Goal: Task Accomplishment & Management: Complete application form

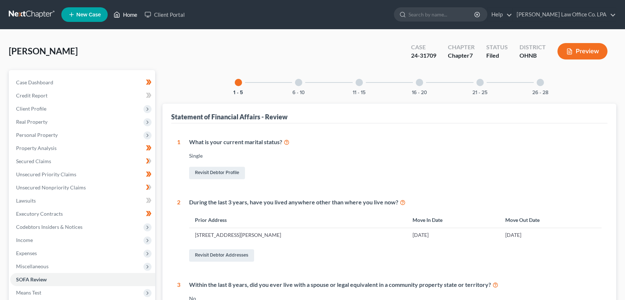
click at [132, 14] on link "Home" at bounding box center [125, 14] width 31 height 13
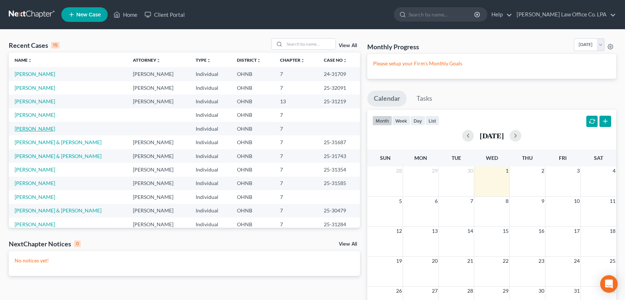
click at [27, 130] on link "[PERSON_NAME]" at bounding box center [35, 129] width 41 height 6
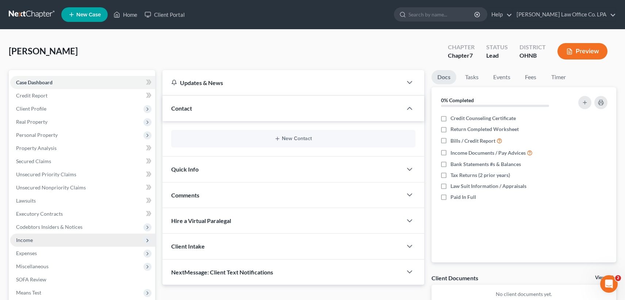
click at [36, 238] on span "Income" at bounding box center [82, 240] width 145 height 13
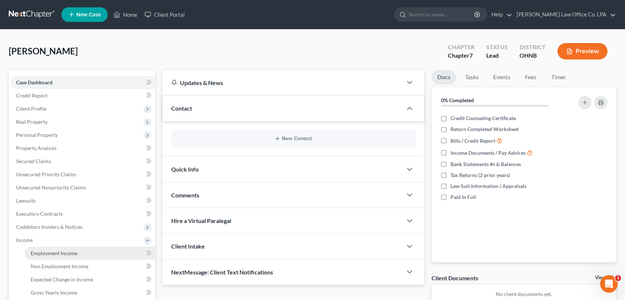
click at [50, 255] on span "Employment Income" at bounding box center [54, 253] width 47 height 6
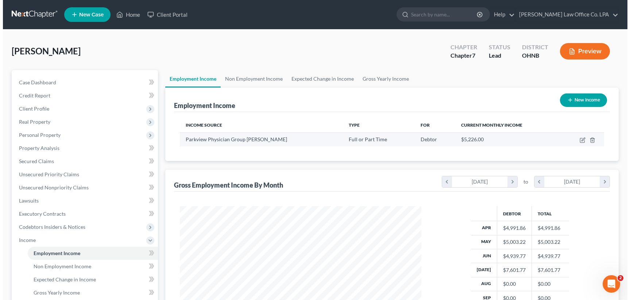
scroll to position [131, 256]
click at [578, 140] on icon "button" at bounding box center [580, 140] width 6 height 6
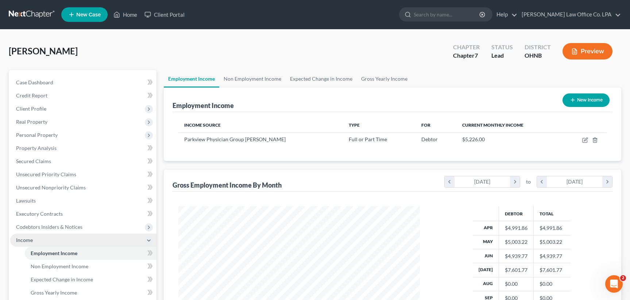
select select "0"
select select "36"
select select "2"
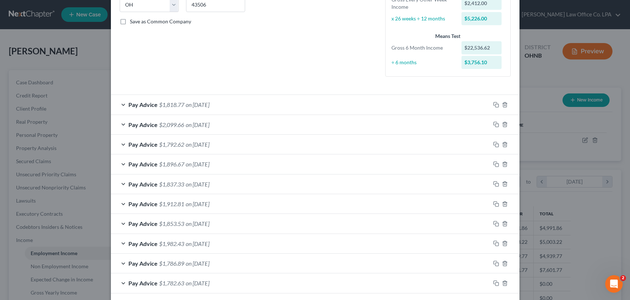
scroll to position [153, 0]
click at [122, 105] on div "Pay Advice $1,818.77 on [DATE]" at bounding box center [301, 105] width 380 height 19
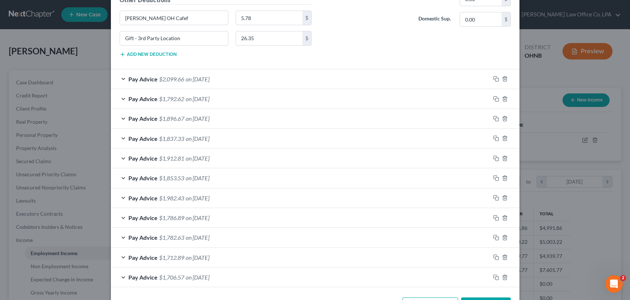
scroll to position [466, 0]
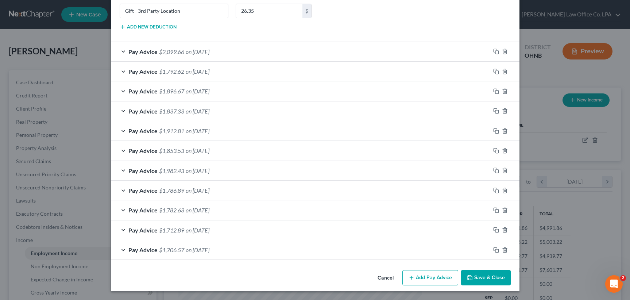
click at [423, 281] on button "Add Pay Advice" at bounding box center [431, 277] width 56 height 15
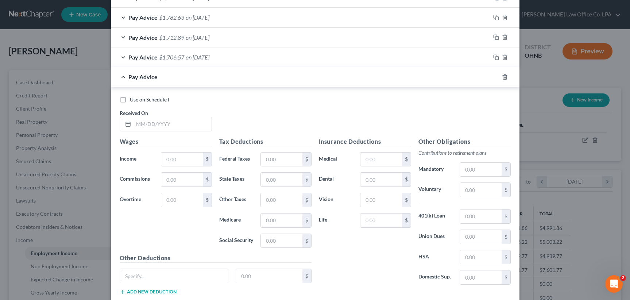
scroll to position [660, 0]
click at [175, 123] on input "text" at bounding box center [173, 123] width 78 height 14
type input "[DATE]"
type input "2,725.64"
type input "185.40"
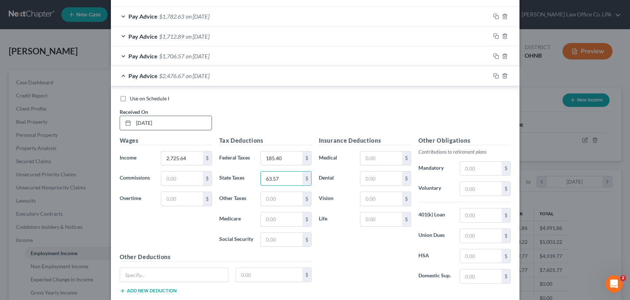
type input "63.57"
type input "37.10"
type input "158.64"
click at [290, 204] on input "text" at bounding box center [281, 199] width 41 height 14
type input "77.42"
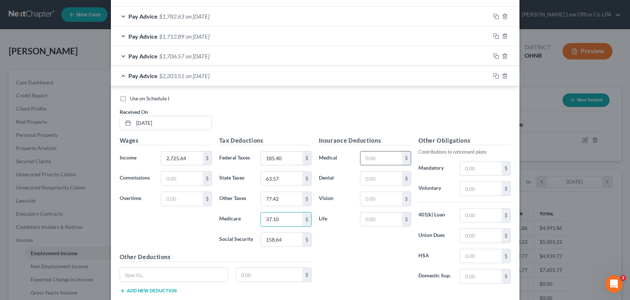
click at [388, 153] on input "text" at bounding box center [381, 158] width 41 height 14
type input "110.77"
type input "27.60"
type input "7.95"
click at [141, 273] on input "text" at bounding box center [174, 275] width 108 height 14
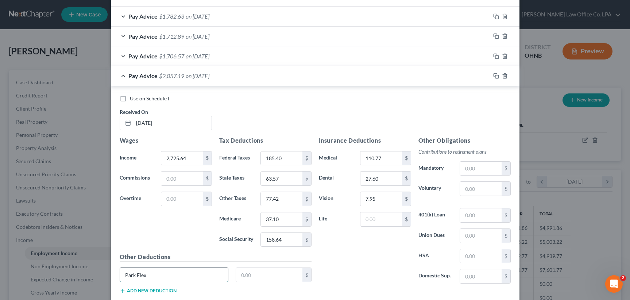
type input "Park Flex"
type input "25.00"
click at [126, 293] on button "Add new deduction" at bounding box center [148, 291] width 57 height 6
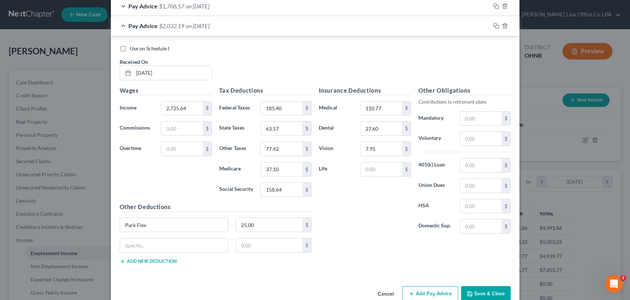
scroll to position [720, 0]
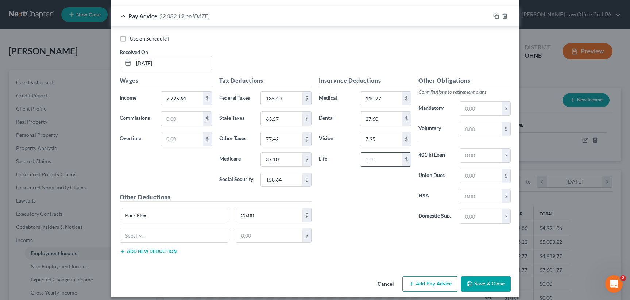
click at [372, 162] on input "text" at bounding box center [381, 160] width 41 height 14
type input "5.54"
click at [254, 217] on input "25.00" at bounding box center [269, 215] width 66 height 14
click at [136, 235] on input "text" at bounding box center [174, 235] width 108 height 14
type input "OH Cafe deduction"
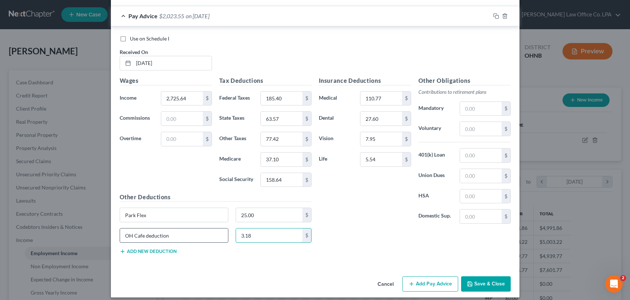
type input "3.18"
click at [420, 285] on button "Add Pay Advice" at bounding box center [431, 283] width 56 height 15
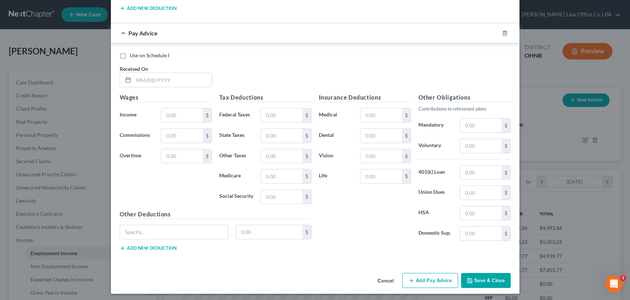
scroll to position [966, 0]
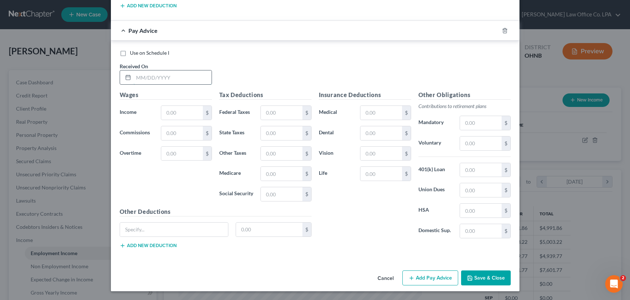
click at [153, 81] on input "text" at bounding box center [173, 77] width 78 height 14
type input "[DATE]"
click at [167, 113] on input "text" at bounding box center [181, 113] width 41 height 14
type input "2,475.48"
type input "126.63"
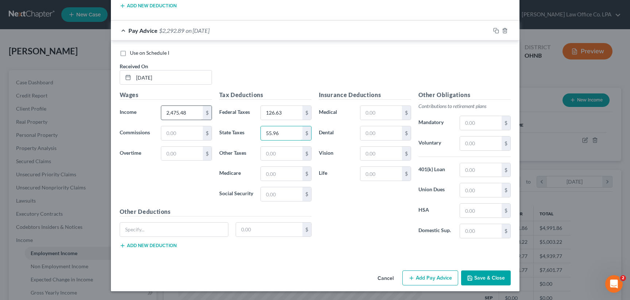
type input "55.96"
type input "33.41"
type input "142.86"
click at [281, 158] on input "text" at bounding box center [281, 154] width 41 height 14
type input "69.66"
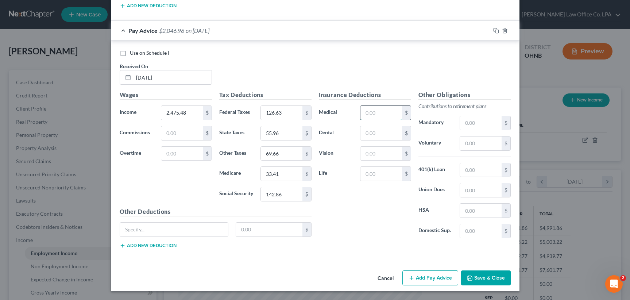
click at [389, 108] on input "text" at bounding box center [381, 113] width 41 height 14
type input "110.77"
type input "27.60"
type input "7.95"
click at [163, 230] on input "text" at bounding box center [174, 230] width 108 height 14
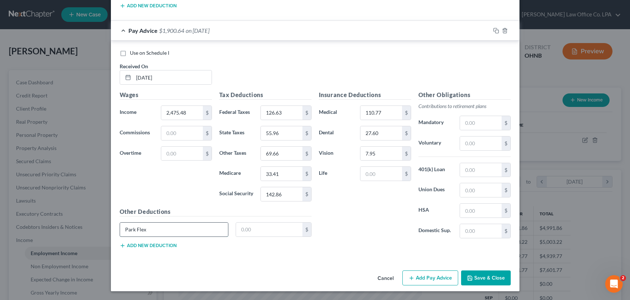
type input "Park Flex"
type input "25.00"
click at [412, 278] on icon "button" at bounding box center [412, 278] width 6 height 6
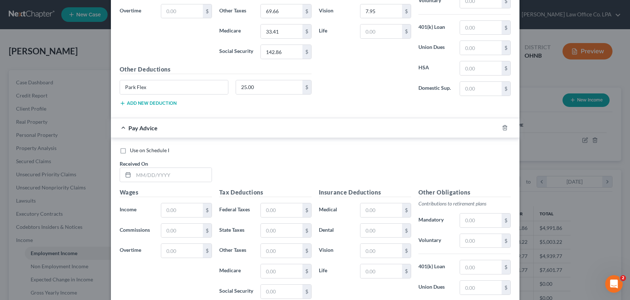
scroll to position [1206, 0]
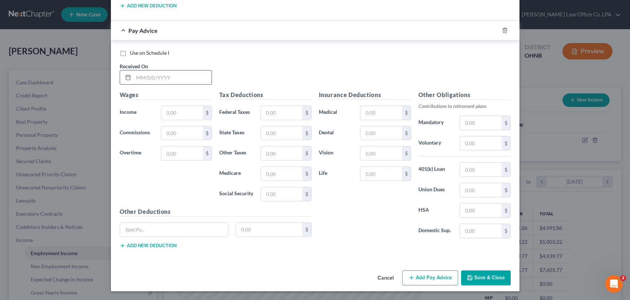
click at [169, 79] on input "text" at bounding box center [173, 77] width 78 height 14
type input "[DATE]"
type input "2,551.75"
click at [280, 112] on input "text" at bounding box center [281, 113] width 41 height 14
type input "144.46"
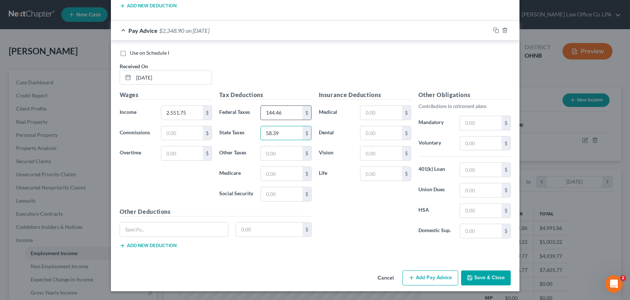
type input "58.39"
type input "34.58"
type input "147.89"
click at [273, 154] on input "text" at bounding box center [281, 153] width 41 height 14
type input "8"
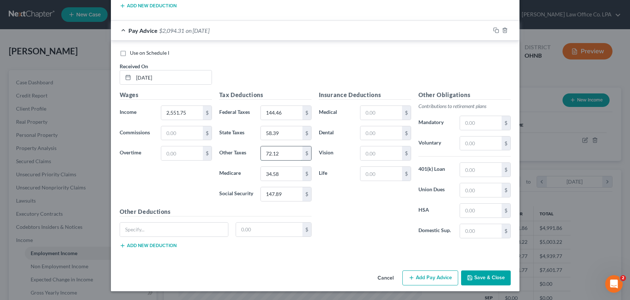
type input "72.12"
type input "110.77"
type input "27.60"
type input "7.95"
type input "5.72"
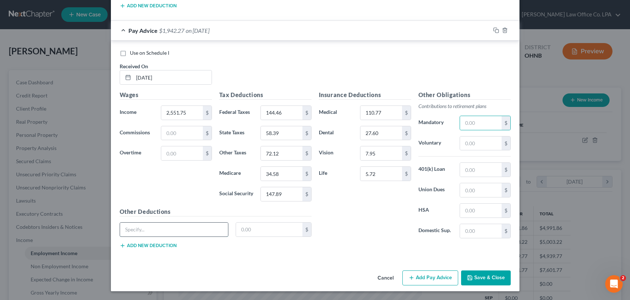
click at [123, 227] on input "text" at bounding box center [174, 230] width 108 height 14
type input "Park Flex"
type input "25.00"
drag, startPoint x: 433, startPoint y: 275, endPoint x: 437, endPoint y: 0, distance: 274.8
click at [434, 275] on button "Add Pay Advice" at bounding box center [431, 277] width 56 height 15
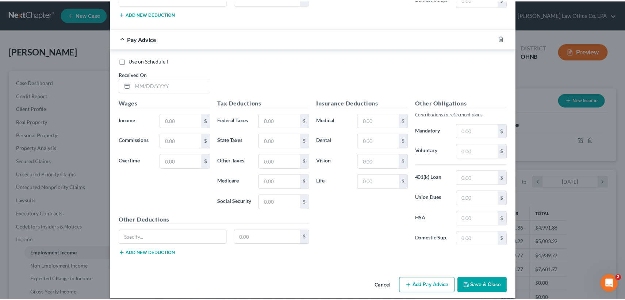
scroll to position [1443, 0]
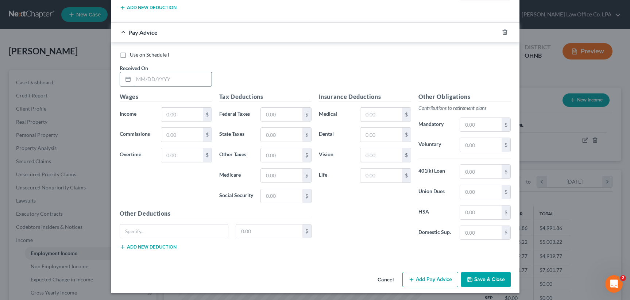
click at [135, 81] on input "text" at bounding box center [173, 79] width 78 height 14
type input "[DATE]"
type input "2,676.61"
type input "1"
type input "172.58"
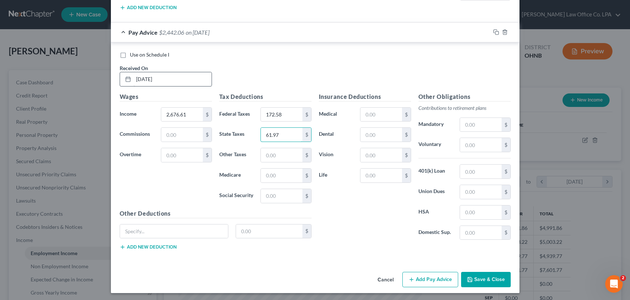
type input "61.97"
type input "36.33"
type input "155.32"
click at [269, 154] on input "text" at bounding box center [281, 155] width 41 height 14
type input "75.79"
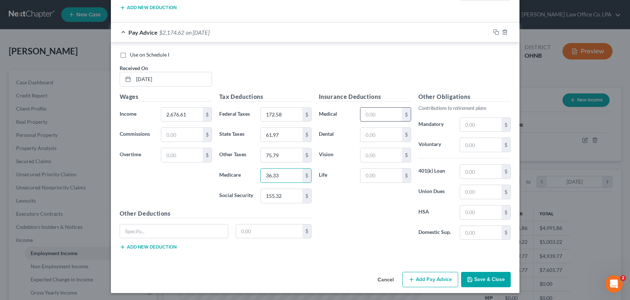
click at [384, 116] on input "text" at bounding box center [381, 115] width 41 height 14
type input "110.77"
type input "27.60"
type input "7.95"
type input "7.99"
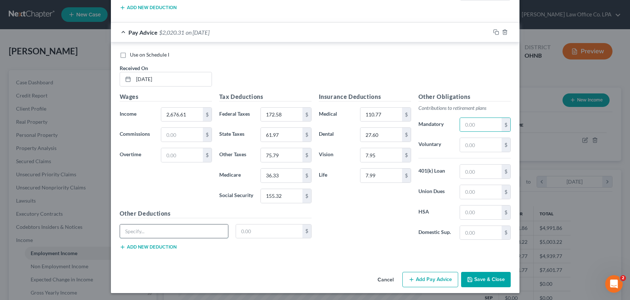
click at [151, 234] on input "text" at bounding box center [174, 231] width 108 height 14
type input "Park Flex"
type input "25.00"
click at [489, 279] on button "Save & Close" at bounding box center [486, 279] width 50 height 15
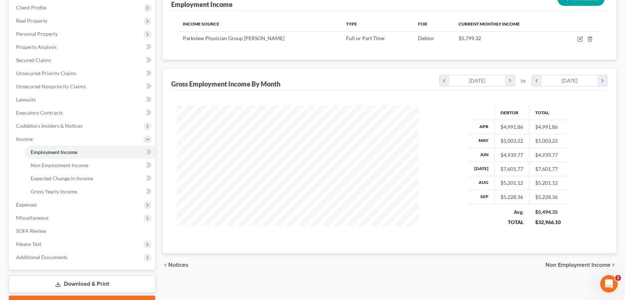
scroll to position [103, 0]
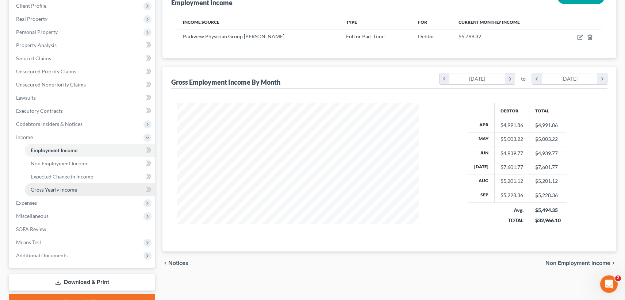
click at [51, 190] on span "Gross Yearly Income" at bounding box center [54, 189] width 46 height 6
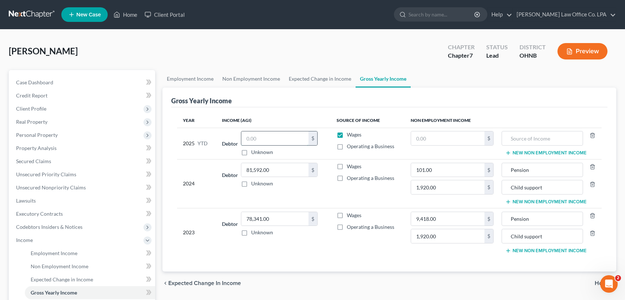
click at [252, 140] on input "text" at bounding box center [274, 138] width 67 height 14
click at [265, 140] on input "text" at bounding box center [274, 138] width 67 height 14
type input "47,777.21"
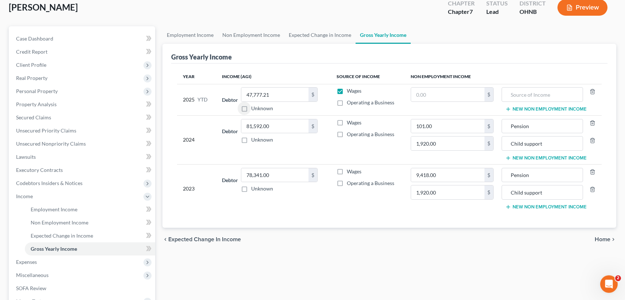
scroll to position [45, 0]
click at [604, 239] on span "Home" at bounding box center [602, 238] width 16 height 6
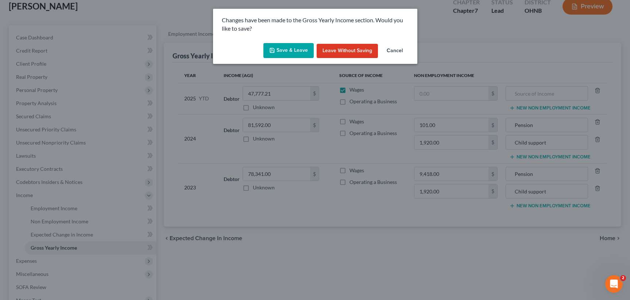
click at [295, 50] on button "Save & Leave" at bounding box center [288, 50] width 50 height 15
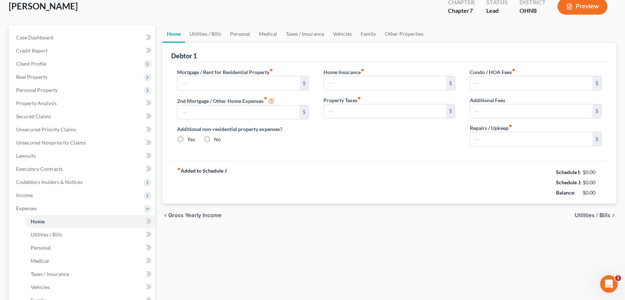
type input "900.00"
type input "0.00"
radio input "true"
type input "0.00"
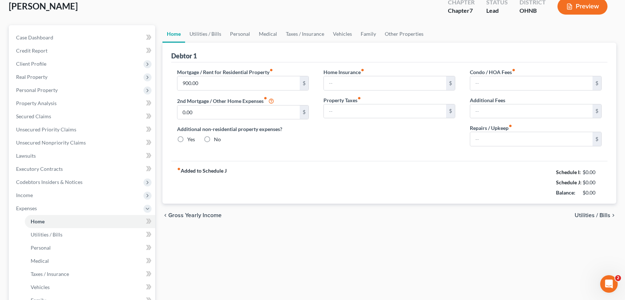
type input "0.00"
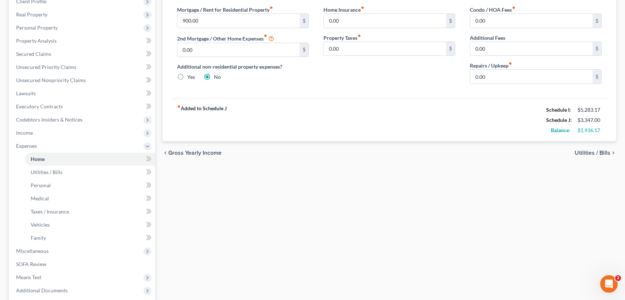
scroll to position [179, 0]
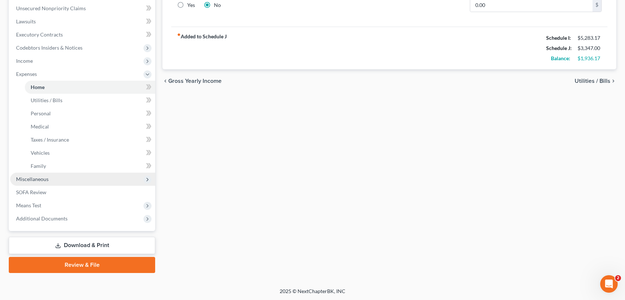
click at [34, 178] on span "Miscellaneous" at bounding box center [32, 179] width 32 height 6
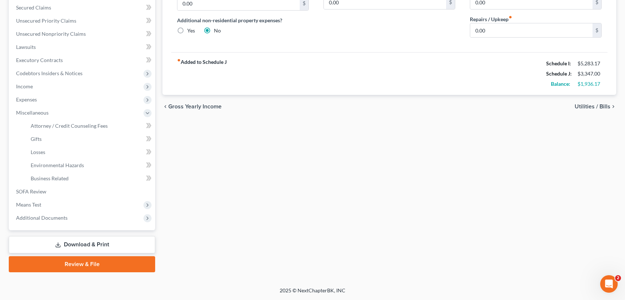
scroll to position [153, 0]
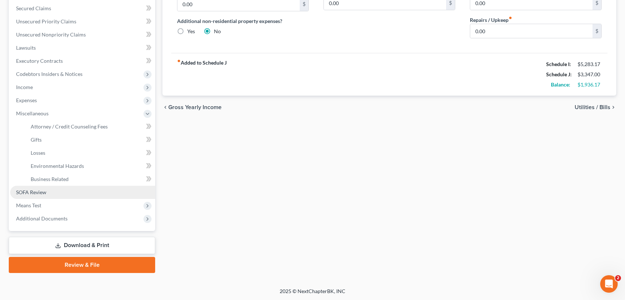
click at [39, 190] on span "SOFA Review" at bounding box center [31, 192] width 30 height 6
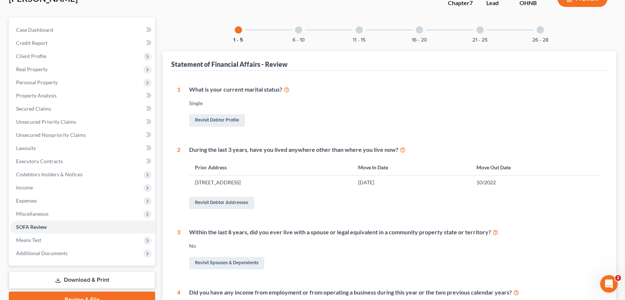
scroll to position [52, 0]
click at [300, 32] on div at bounding box center [298, 30] width 7 height 7
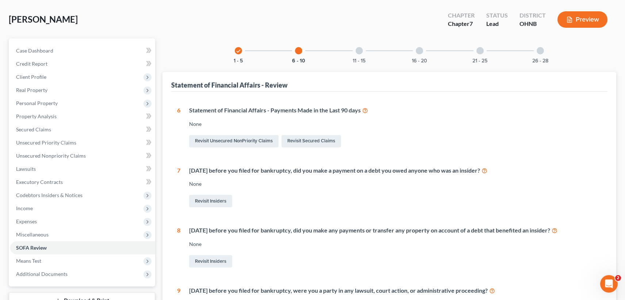
scroll to position [0, 0]
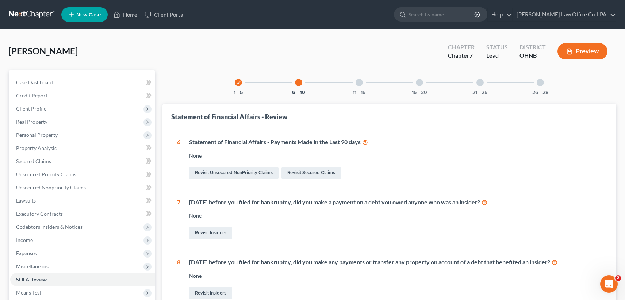
click at [362, 81] on div at bounding box center [358, 82] width 7 height 7
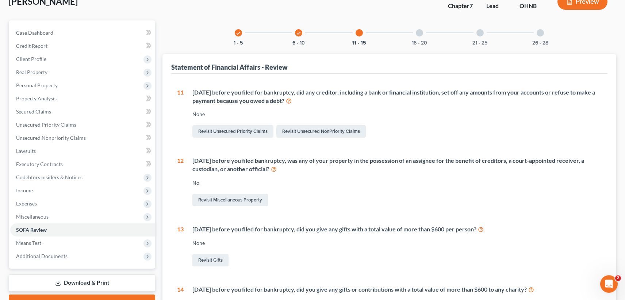
scroll to position [3, 0]
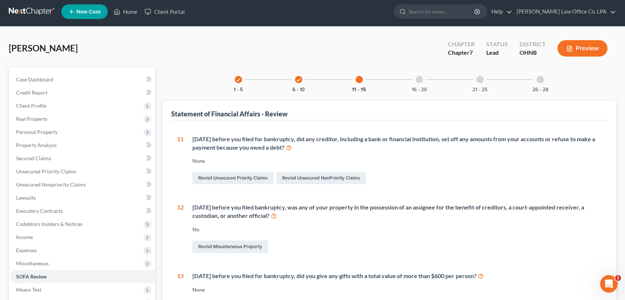
click at [417, 77] on div at bounding box center [419, 79] width 7 height 7
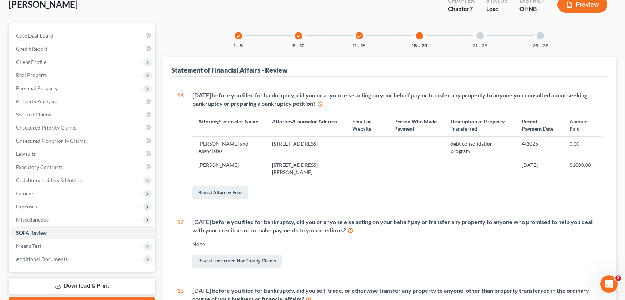
scroll to position [48, 0]
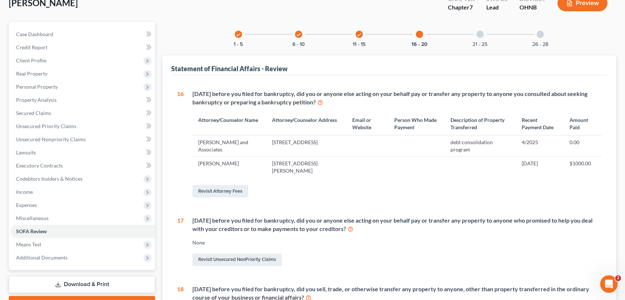
click at [203, 146] on td "[PERSON_NAME] and Associates" at bounding box center [229, 145] width 74 height 21
click at [213, 189] on link "Revisit Attorney Fees" at bounding box center [220, 191] width 56 height 12
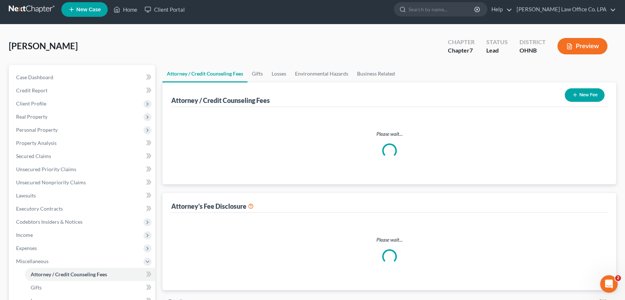
select select "0"
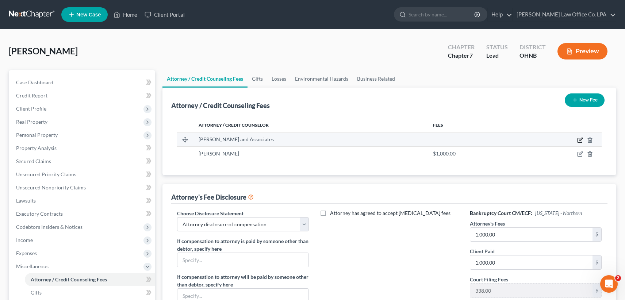
click at [578, 141] on icon "button" at bounding box center [580, 140] width 6 height 6
select select "33"
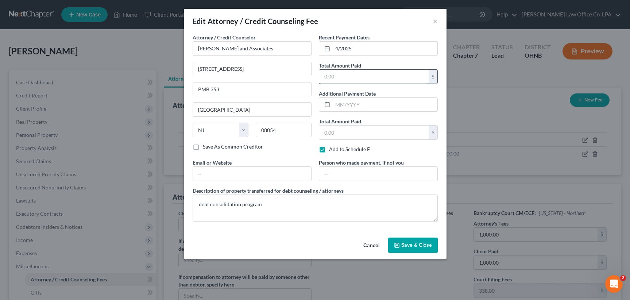
click at [338, 75] on input "text" at bounding box center [373, 77] width 109 height 14
type input "318.29"
type input "3/2025"
drag, startPoint x: 342, startPoint y: 135, endPoint x: 295, endPoint y: 126, distance: 47.5
click at [319, 126] on input "0.29" at bounding box center [373, 133] width 109 height 14
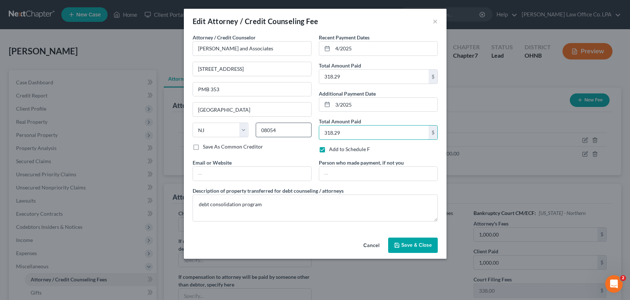
type input "318.29"
click at [359, 50] on input "4/2025" at bounding box center [385, 49] width 105 height 14
type input "4/2025, 3/2025, 2/2025"
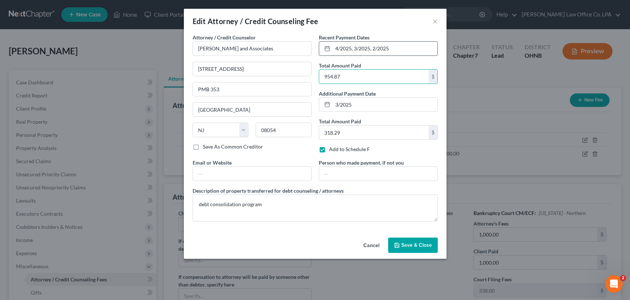
type input "954.87"
type input "\"
click at [375, 104] on input "\" at bounding box center [385, 105] width 105 height 14
click at [417, 247] on span "Save & Close" at bounding box center [416, 245] width 31 height 6
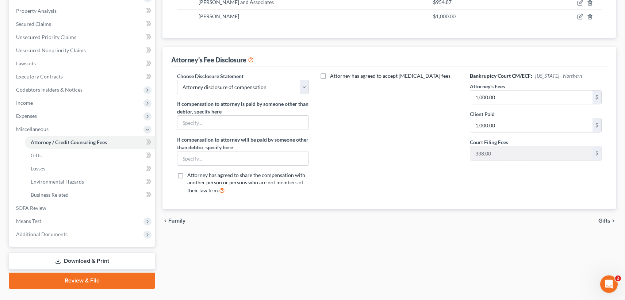
scroll to position [139, 0]
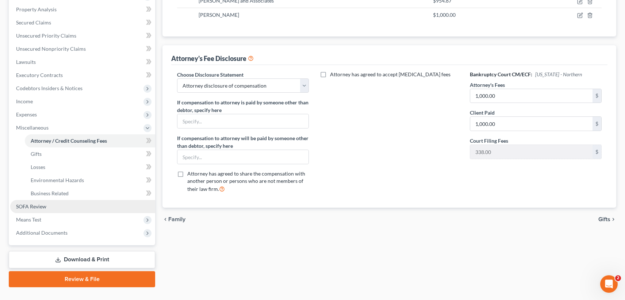
click at [36, 205] on span "SOFA Review" at bounding box center [31, 206] width 30 height 6
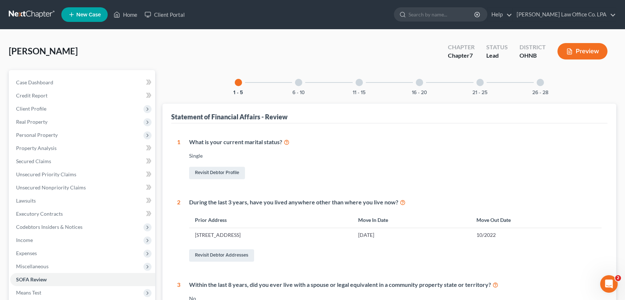
click at [362, 82] on div at bounding box center [358, 82] width 7 height 7
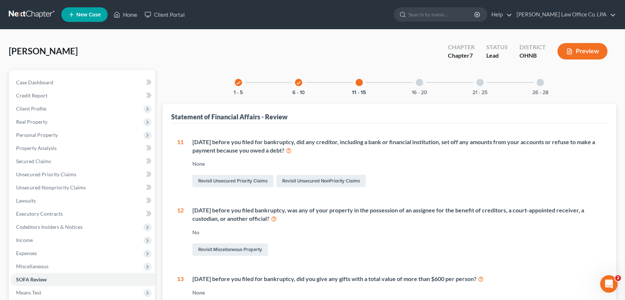
click at [424, 86] on div "16 - 20" at bounding box center [419, 82] width 25 height 25
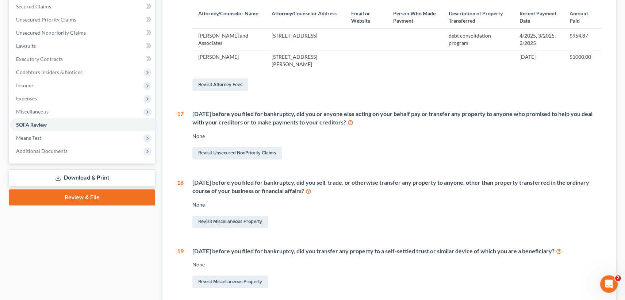
scroll to position [157, 0]
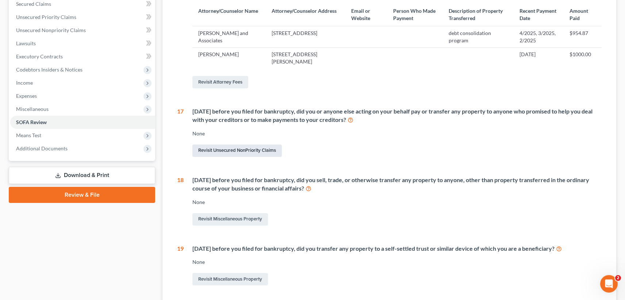
click at [243, 149] on link "Revisit Unsecured NonPriority Claims" at bounding box center [236, 151] width 89 height 12
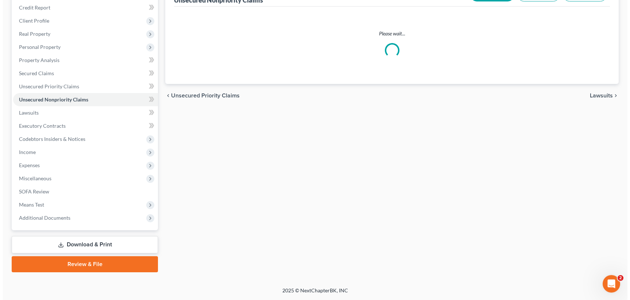
scroll to position [87, 0]
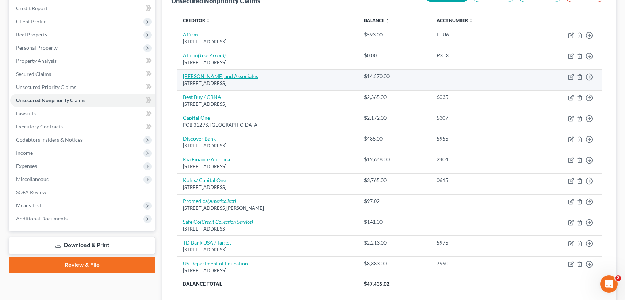
click at [202, 77] on link "[PERSON_NAME] and Associates" at bounding box center [220, 76] width 75 height 6
select select "33"
select select "3"
select select "0"
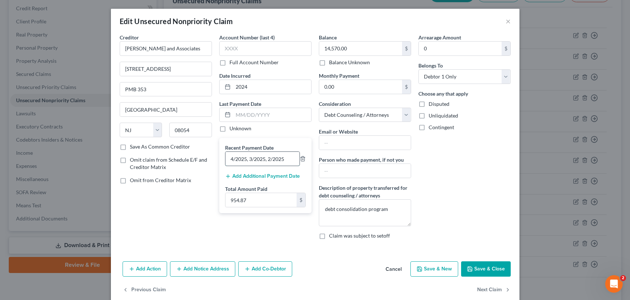
click at [286, 157] on input "4/2025, 3/2025, 2/2025" at bounding box center [263, 159] width 74 height 14
click at [255, 113] on input "text" at bounding box center [272, 115] width 78 height 14
type input "4/2025"
click at [350, 88] on input "0.00" at bounding box center [360, 87] width 83 height 14
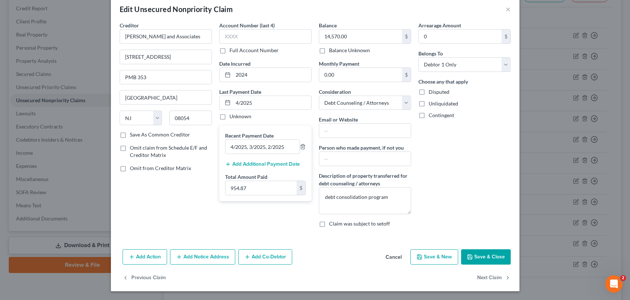
click at [154, 256] on button "Add Action" at bounding box center [145, 256] width 45 height 15
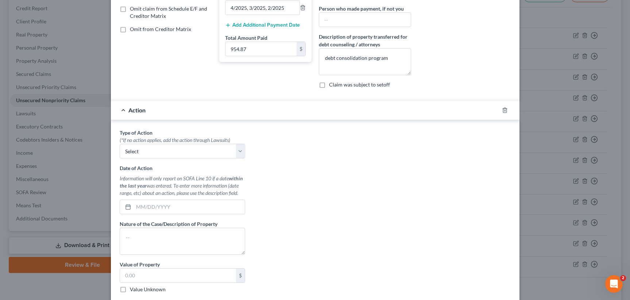
scroll to position [151, 0]
click at [503, 108] on polyline "button" at bounding box center [505, 108] width 4 height 0
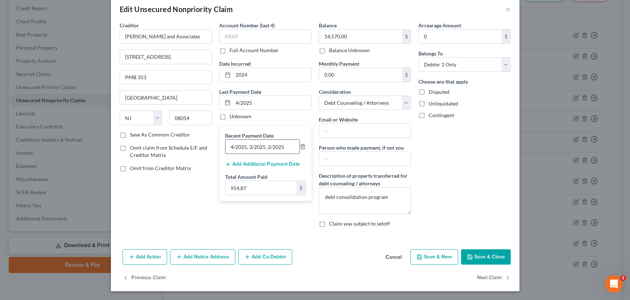
click at [281, 146] on input "4/2025, 3/2025, 2/2025" at bounding box center [263, 147] width 74 height 14
click at [258, 185] on input "954.87" at bounding box center [261, 188] width 71 height 14
click at [292, 148] on input "4/2025, 3/2025, 2/2025, 1/2025" at bounding box center [263, 147] width 74 height 14
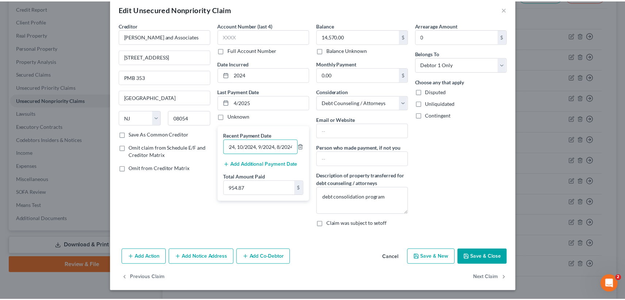
scroll to position [0, 112]
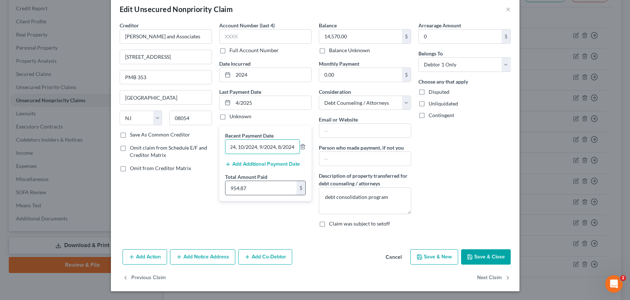
type input "4/2025, 3/2025, 2/2025, 1/2025, 12/2024, 11/2024, 10/2024, 9/2024, 8/2024"
drag, startPoint x: 251, startPoint y: 188, endPoint x: 212, endPoint y: 185, distance: 39.2
click at [226, 185] on input "954.87" at bounding box center [261, 188] width 71 height 14
drag, startPoint x: 270, startPoint y: 188, endPoint x: 213, endPoint y: 184, distance: 57.4
click at [226, 184] on input "954.87" at bounding box center [261, 188] width 71 height 14
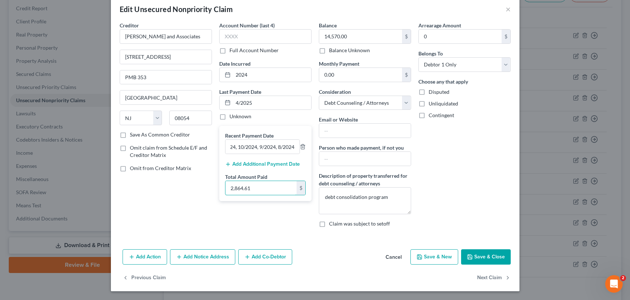
type input "2,864.61"
click at [477, 254] on button "Save & Close" at bounding box center [486, 256] width 50 height 15
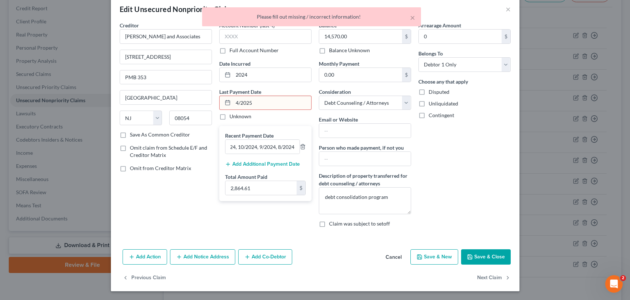
click at [253, 101] on input "4/2025" at bounding box center [272, 103] width 78 height 14
click at [238, 101] on input "4/2025" at bounding box center [272, 103] width 78 height 14
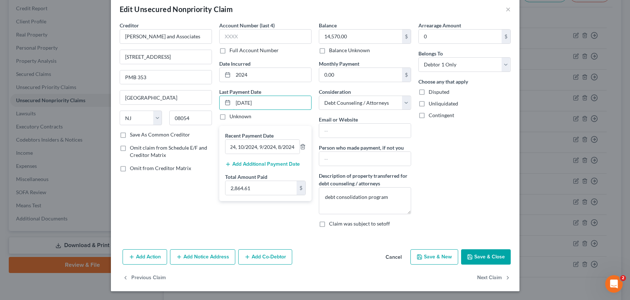
type input "[DATE]"
click at [478, 260] on button "Save & Close" at bounding box center [486, 256] width 50 height 15
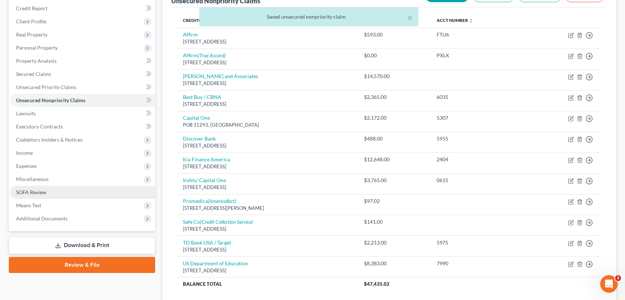
click at [36, 192] on span "SOFA Review" at bounding box center [31, 192] width 30 height 6
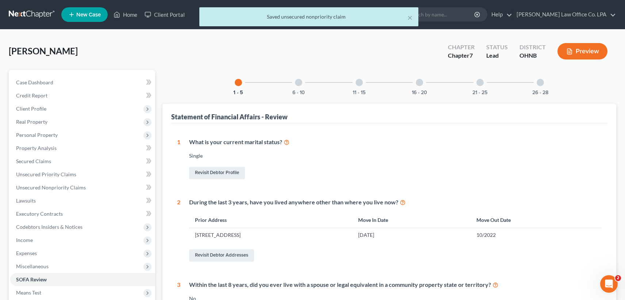
click at [360, 82] on div at bounding box center [358, 82] width 7 height 7
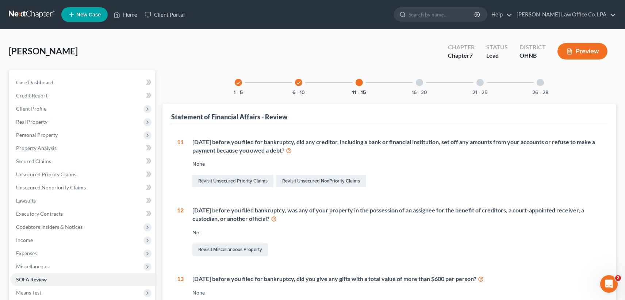
click at [420, 80] on div at bounding box center [419, 82] width 7 height 7
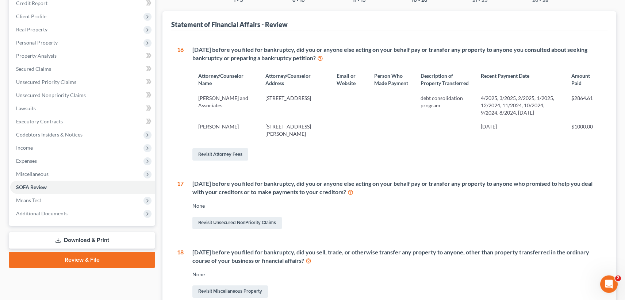
scroll to position [91, 0]
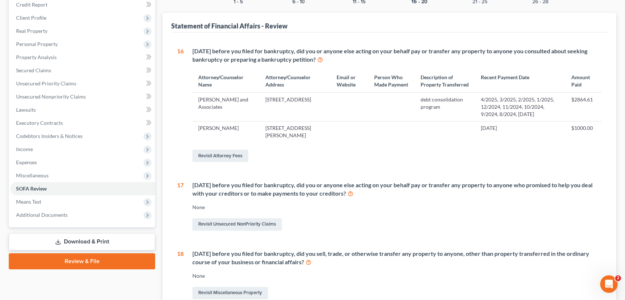
click at [415, 104] on td "debt consolidation program" at bounding box center [445, 107] width 60 height 28
click at [215, 112] on td "[PERSON_NAME] and Associates" at bounding box center [225, 107] width 67 height 28
click at [211, 162] on link "Revisit Attorney Fees" at bounding box center [220, 156] width 56 height 12
select select "0"
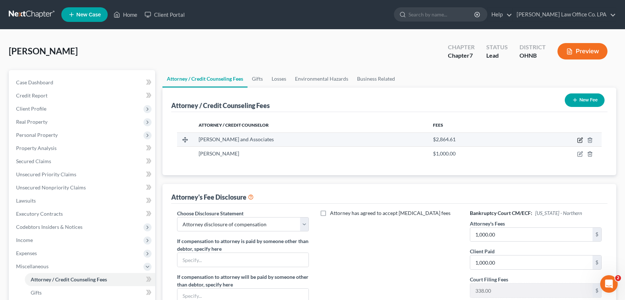
click at [578, 140] on icon "button" at bounding box center [580, 140] width 6 height 6
select select "33"
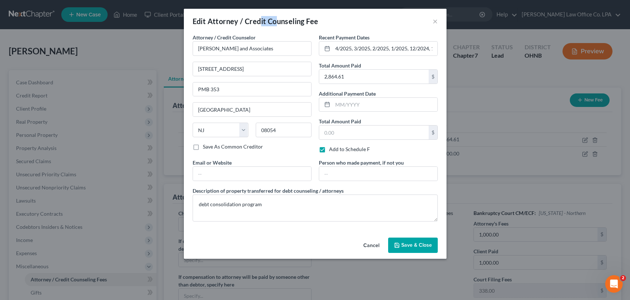
drag, startPoint x: 261, startPoint y: 18, endPoint x: 313, endPoint y: 20, distance: 52.2
click at [277, 20] on span "Attorney / Credit Counseling Fee" at bounding box center [263, 21] width 111 height 9
click at [352, 21] on div "Edit Attorney / Credit Counseling Fee ×" at bounding box center [315, 21] width 263 height 25
click at [435, 21] on button "×" at bounding box center [435, 21] width 5 height 9
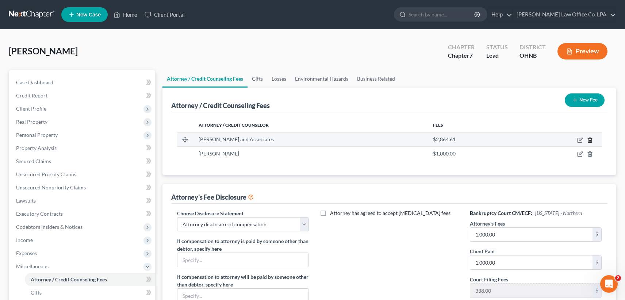
click at [590, 139] on icon "button" at bounding box center [590, 140] width 6 height 6
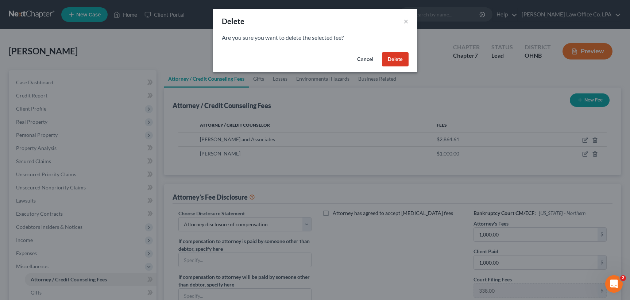
click at [399, 55] on button "Delete" at bounding box center [395, 59] width 27 height 15
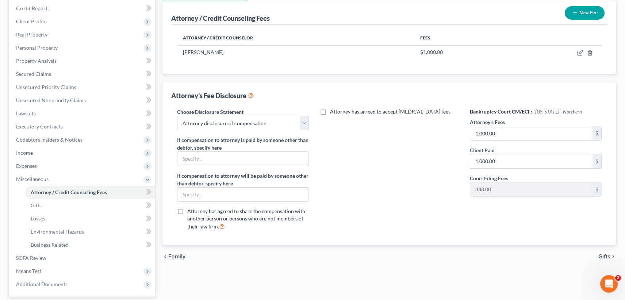
scroll to position [88, 0]
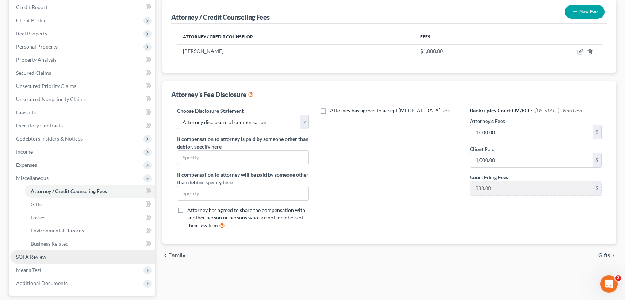
click at [54, 258] on link "SOFA Review" at bounding box center [82, 256] width 145 height 13
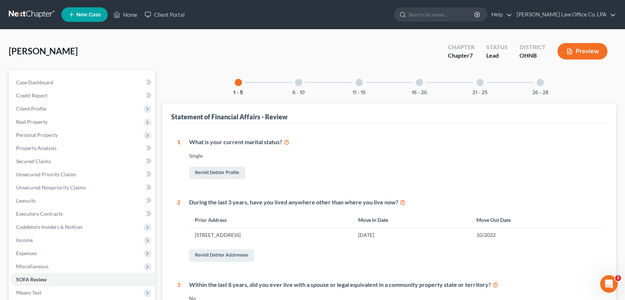
click at [424, 82] on div "16 - 20" at bounding box center [419, 82] width 25 height 25
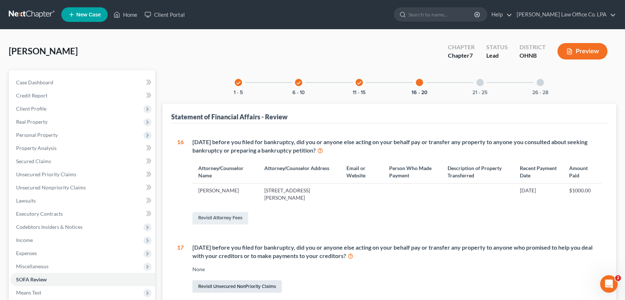
click at [229, 284] on link "Revisit Unsecured NonPriority Claims" at bounding box center [236, 286] width 89 height 12
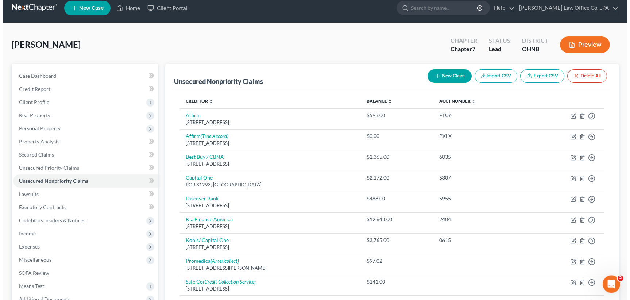
scroll to position [6, 0]
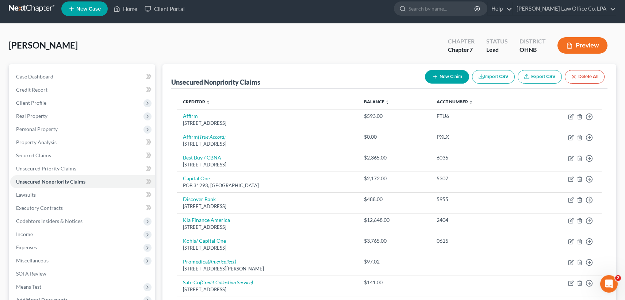
click at [440, 72] on button "New Claim" at bounding box center [447, 77] width 44 height 14
select select "0"
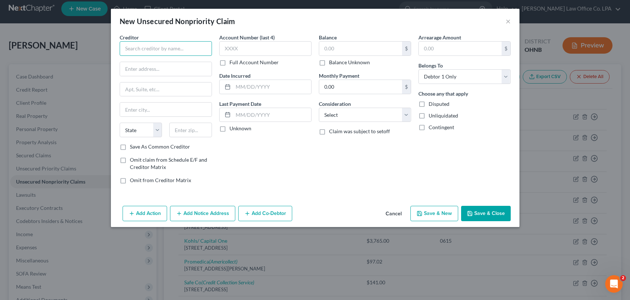
click at [178, 45] on input "text" at bounding box center [166, 48] width 92 height 15
type input "[PERSON_NAME] & Associates"
click at [260, 89] on input "text" at bounding box center [272, 87] width 78 height 14
click at [258, 115] on input "text" at bounding box center [272, 115] width 78 height 14
select select "3"
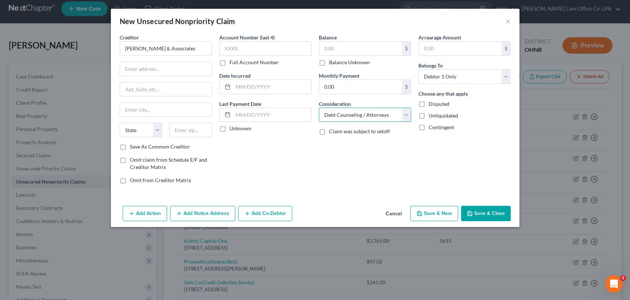
click option "Debt Counseling / Attorneys" at bounding box center [0, 0] width 0 height 0
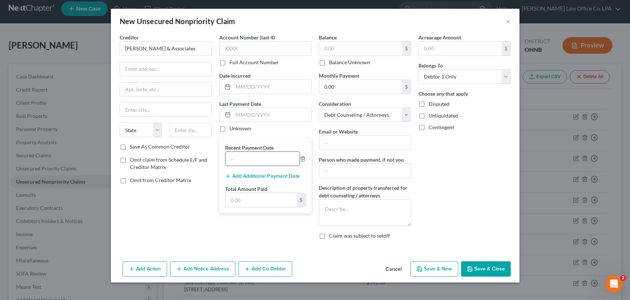
click at [265, 155] on input "text" at bounding box center [263, 159] width 74 height 14
click at [242, 85] on input "text" at bounding box center [272, 87] width 78 height 14
click at [243, 85] on input "text" at bounding box center [272, 87] width 78 height 14
type input "[DATE]"
type input "5/2025"
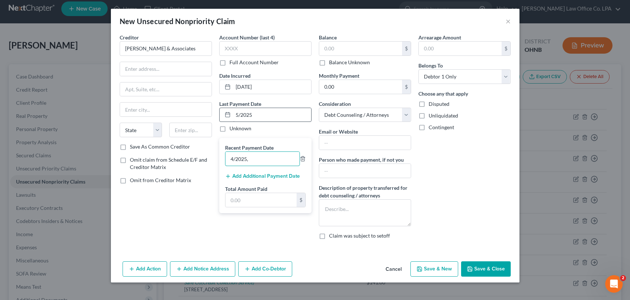
type input "4/2025,"
click at [238, 116] on input "5/2025" at bounding box center [272, 115] width 78 height 14
type input "4/2025"
click at [255, 159] on input "4/2025," at bounding box center [263, 159] width 74 height 14
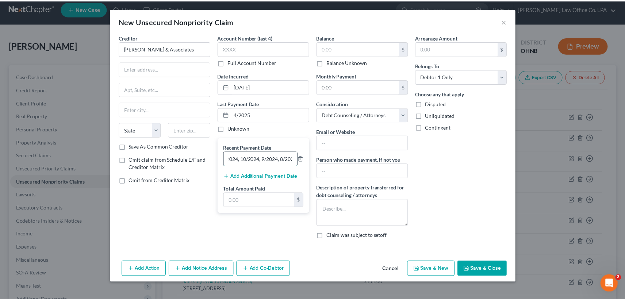
scroll to position [0, 112]
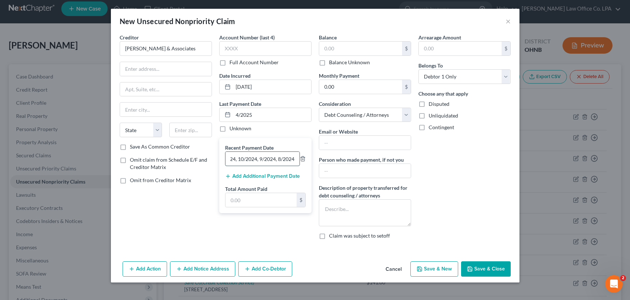
type input "4/2025, 3/2025, 2/2025, 1/2025, 12/2024, 11/2024, 10/2024, 9/2024, 8/2024"
click at [243, 202] on input "text" at bounding box center [261, 200] width 71 height 14
type input "2,864.61"
click at [140, 69] on input "text" at bounding box center [166, 69] width 92 height 14
type input "[STREET_ADDRESS]"
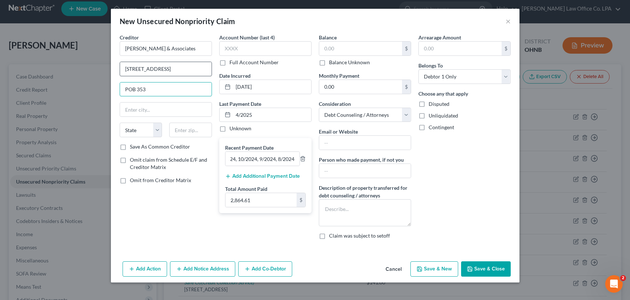
type input "POB 353"
type input "Mt. [GEOGRAPHIC_DATA]"
select select "33"
type input "08054"
type input "[GEOGRAPHIC_DATA]"
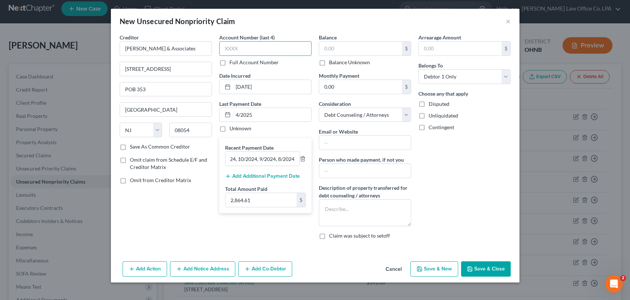
click at [244, 46] on input "text" at bounding box center [265, 48] width 92 height 15
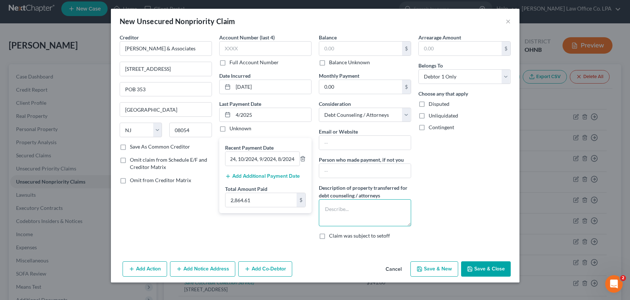
click at [372, 208] on textarea at bounding box center [365, 212] width 92 height 27
type textarea "debt consolidation"
click at [325, 209] on textarea "debt consolidation" at bounding box center [365, 212] width 92 height 27
click at [383, 211] on textarea "debt consolidation" at bounding box center [365, 212] width 92 height 27
click at [326, 210] on textarea "debt consolidation" at bounding box center [365, 212] width 92 height 27
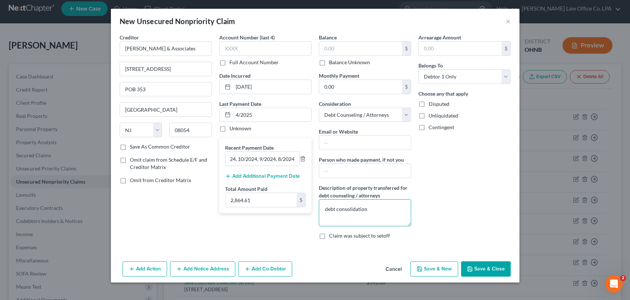
drag, startPoint x: 372, startPoint y: 207, endPoint x: 299, endPoint y: 204, distance: 73.0
click at [319, 204] on textarea "debt consolidation" at bounding box center [365, 212] width 92 height 27
click at [484, 270] on button "Save & Close" at bounding box center [486, 268] width 50 height 15
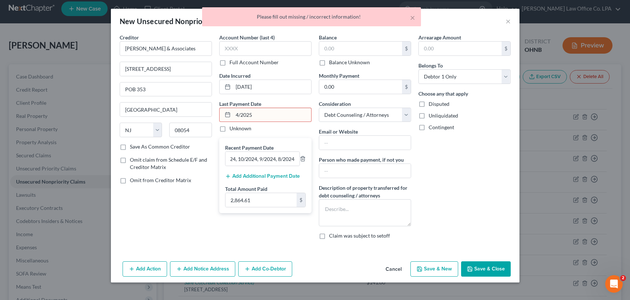
click at [260, 113] on input "4/2025" at bounding box center [272, 115] width 78 height 14
click at [242, 115] on input "4/2025" at bounding box center [272, 115] width 78 height 14
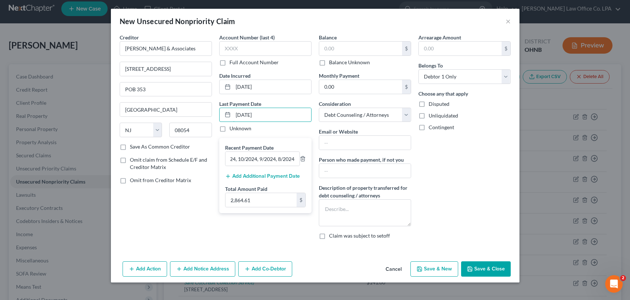
type input "[DATE]"
click at [486, 270] on button "Save & Close" at bounding box center [486, 268] width 50 height 15
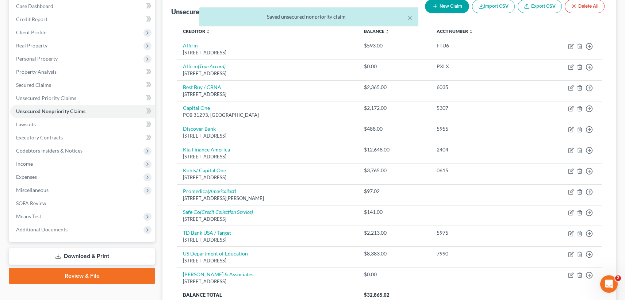
scroll to position [83, 0]
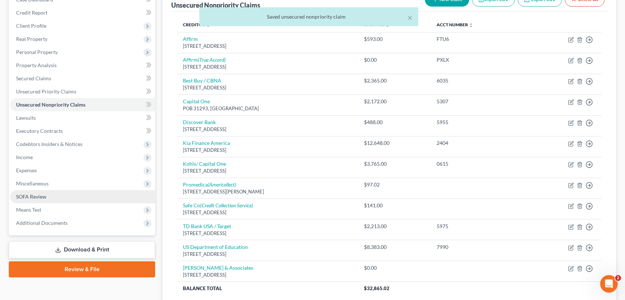
click at [38, 199] on span "SOFA Review" at bounding box center [31, 196] width 30 height 6
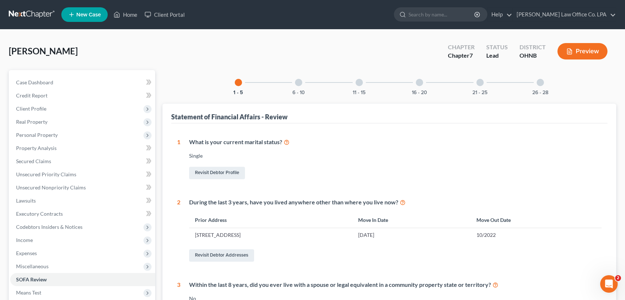
click at [415, 82] on div "16 - 20" at bounding box center [419, 82] width 25 height 25
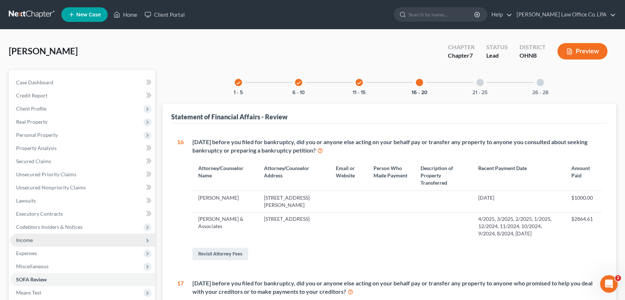
click at [19, 237] on span "Income" at bounding box center [24, 240] width 17 height 6
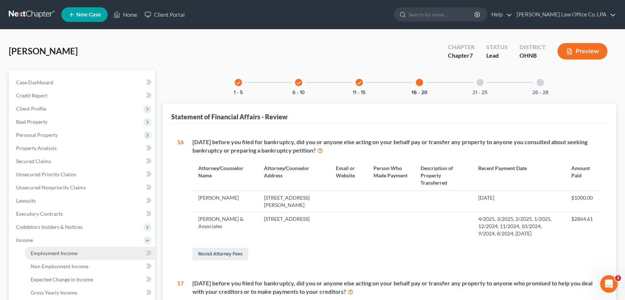
click at [66, 251] on span "Employment Income" at bounding box center [54, 253] width 47 height 6
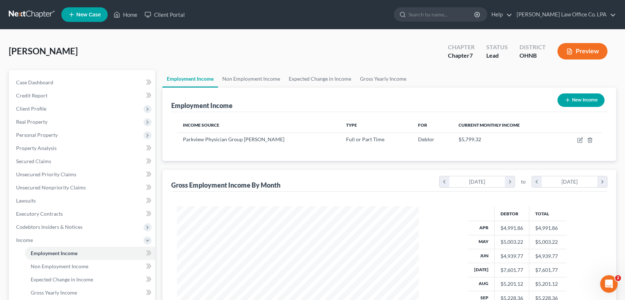
scroll to position [140, 0]
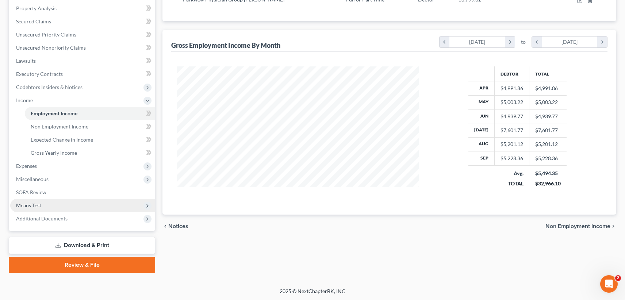
click at [39, 206] on span "Means Test" at bounding box center [28, 205] width 25 height 6
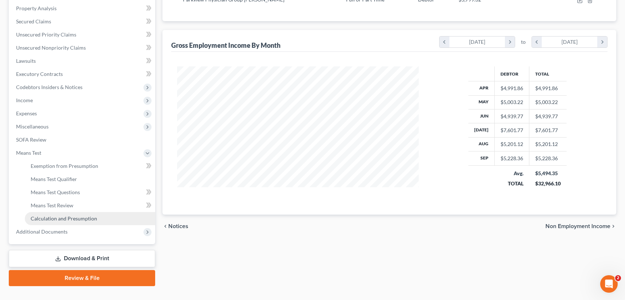
click at [54, 219] on span "Calculation and Presumption" at bounding box center [64, 218] width 66 height 6
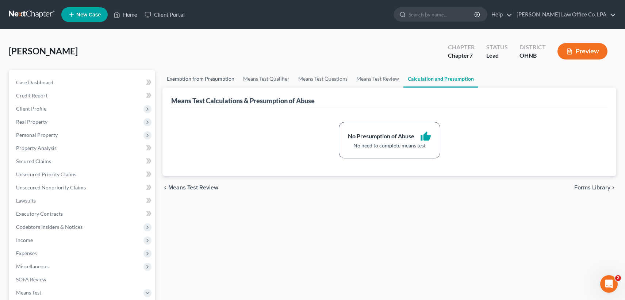
click at [203, 78] on link "Exemption from Presumption" at bounding box center [200, 79] width 76 height 18
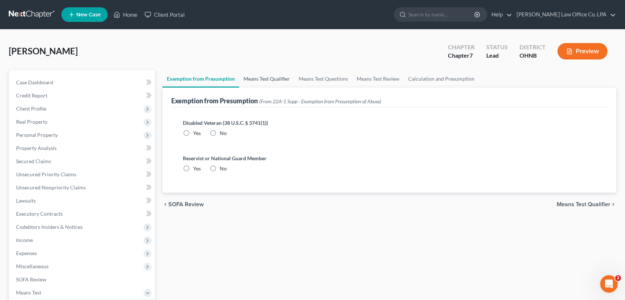
click at [268, 80] on link "Means Test Qualifier" at bounding box center [266, 79] width 55 height 18
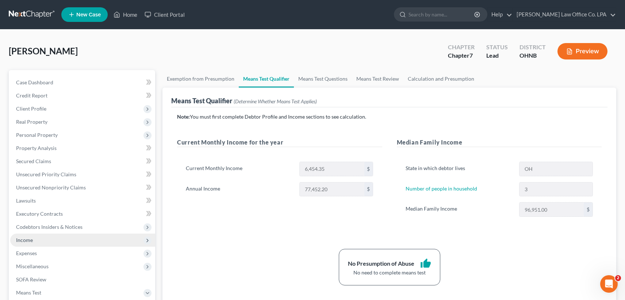
click at [41, 241] on span "Income" at bounding box center [82, 240] width 145 height 13
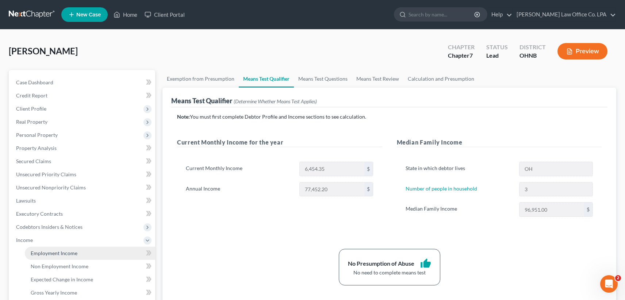
click at [41, 254] on span "Employment Income" at bounding box center [54, 253] width 47 height 6
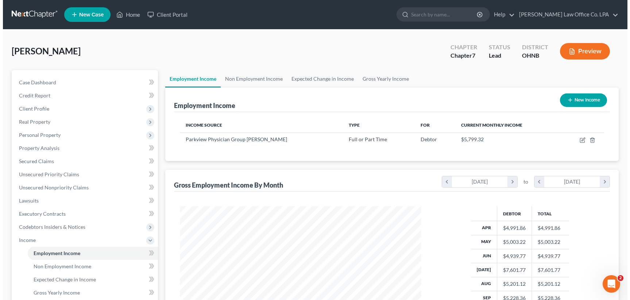
scroll to position [131, 256]
click at [578, 140] on icon "button" at bounding box center [580, 140] width 6 height 6
select select "0"
select select "36"
select select "2"
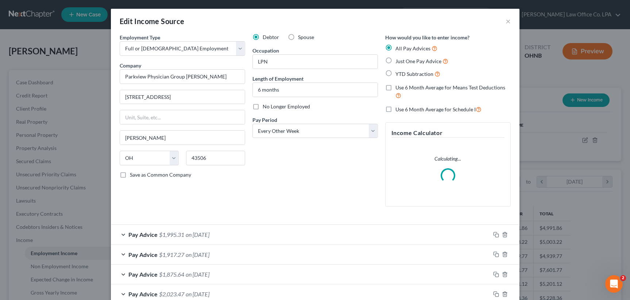
scroll to position [131, 258]
drag, startPoint x: 209, startPoint y: 232, endPoint x: 227, endPoint y: 227, distance: 18.5
click at [209, 232] on span "on [DATE]" at bounding box center [198, 234] width 24 height 7
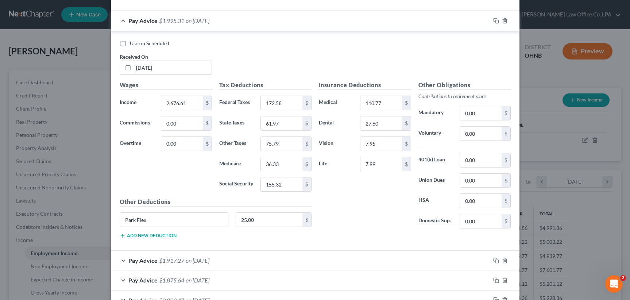
scroll to position [249, 0]
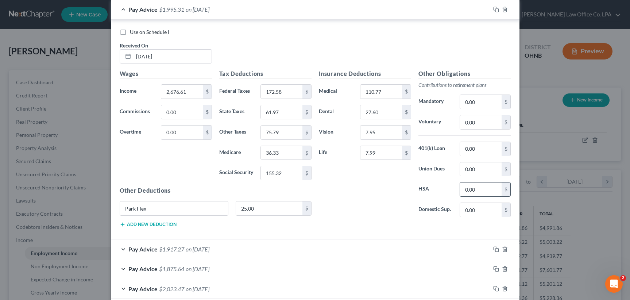
drag, startPoint x: 479, startPoint y: 187, endPoint x: 434, endPoint y: 190, distance: 45.0
click at [460, 190] on input "0.00" at bounding box center [480, 189] width 41 height 14
drag, startPoint x: 463, startPoint y: 190, endPoint x: 490, endPoint y: 189, distance: 27.0
click at [490, 189] on input "0.00" at bounding box center [480, 189] width 41 height 14
type input "25.00"
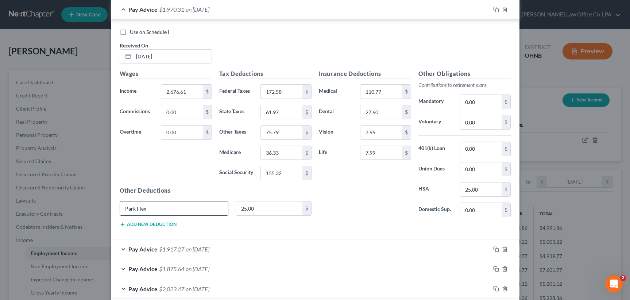
drag, startPoint x: 146, startPoint y: 211, endPoint x: 86, endPoint y: 203, distance: 60.5
click at [120, 203] on input "Park Flex" at bounding box center [174, 208] width 108 height 14
click at [119, 250] on div "Pay Advice $1,917.27 on [DATE]" at bounding box center [301, 248] width 380 height 19
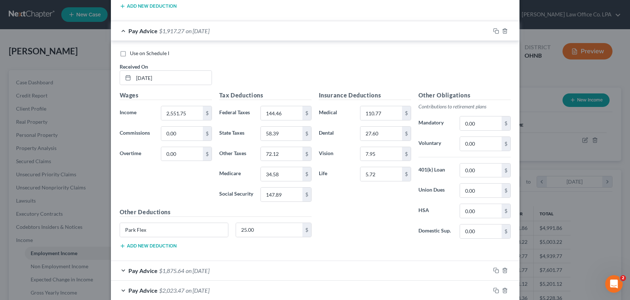
scroll to position [468, 0]
drag, startPoint x: 482, startPoint y: 211, endPoint x: 438, endPoint y: 210, distance: 44.2
click at [460, 210] on input "0.00" at bounding box center [480, 210] width 41 height 14
drag, startPoint x: 463, startPoint y: 211, endPoint x: 507, endPoint y: 212, distance: 43.1
click at [501, 212] on input "0.00" at bounding box center [480, 210] width 41 height 14
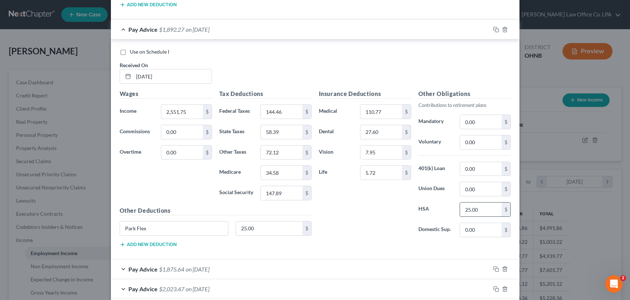
type input "25.00"
drag, startPoint x: 148, startPoint y: 227, endPoint x: 92, endPoint y: 226, distance: 55.5
click at [120, 226] on input "Park Flex" at bounding box center [174, 229] width 108 height 14
click at [121, 270] on div "Pay Advice $1,875.64 on [DATE]" at bounding box center [301, 268] width 380 height 19
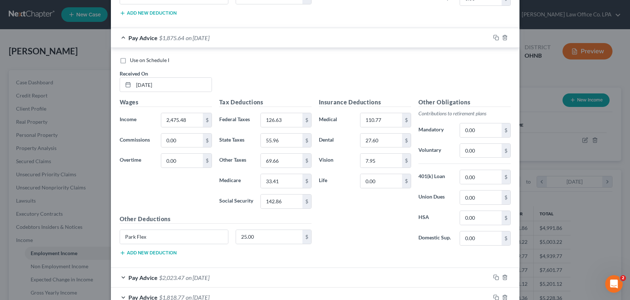
scroll to position [703, 0]
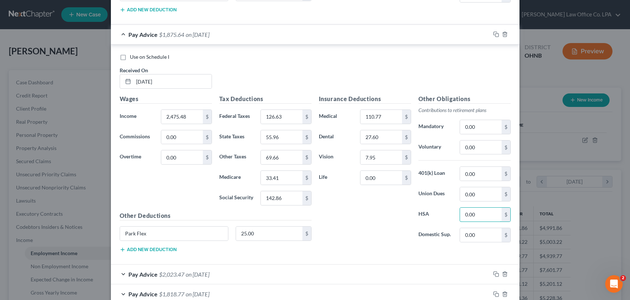
drag, startPoint x: 475, startPoint y: 215, endPoint x: 444, endPoint y: 216, distance: 30.7
click at [460, 215] on input "0.00" at bounding box center [480, 215] width 41 height 14
drag, startPoint x: 460, startPoint y: 215, endPoint x: 491, endPoint y: 215, distance: 30.7
click at [491, 215] on input "0.00" at bounding box center [480, 215] width 41 height 14
type input "25.00"
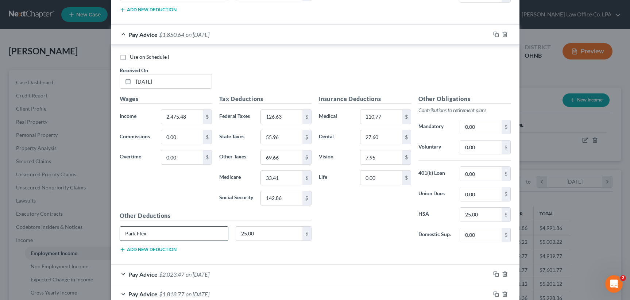
drag, startPoint x: 144, startPoint y: 235, endPoint x: 97, endPoint y: 233, distance: 47.1
click at [120, 233] on input "Park Flex" at bounding box center [174, 234] width 108 height 14
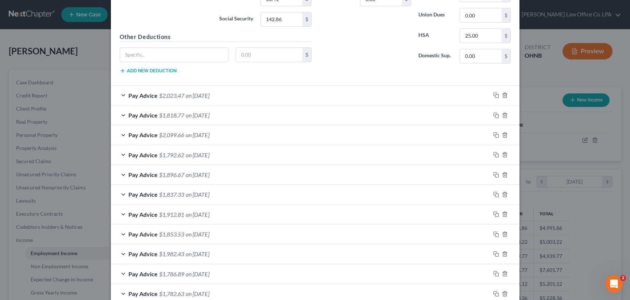
scroll to position [905, 0]
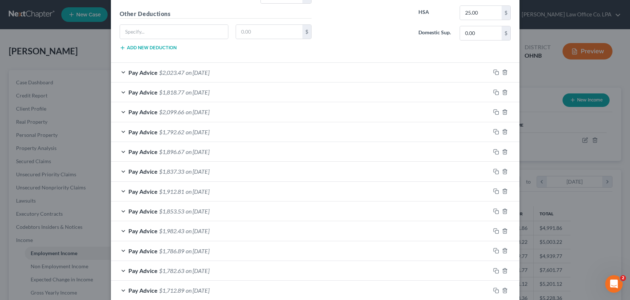
click at [122, 74] on div "Pay Advice $2,023.47 on [DATE]" at bounding box center [301, 72] width 380 height 19
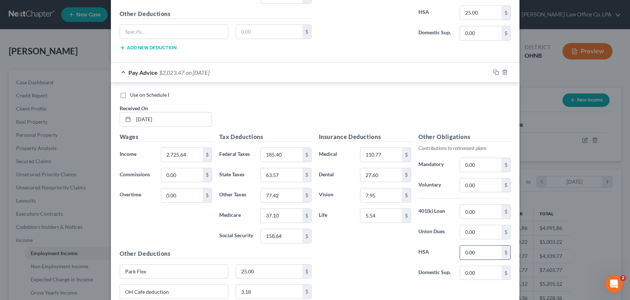
click at [473, 251] on input "0.00" at bounding box center [480, 253] width 41 height 14
type input "25.00"
drag, startPoint x: 150, startPoint y: 274, endPoint x: 85, endPoint y: 275, distance: 64.2
click at [120, 274] on input "Park Flex" at bounding box center [174, 272] width 108 height 14
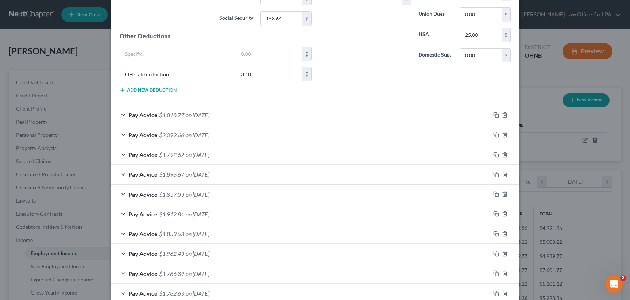
scroll to position [1129, 0]
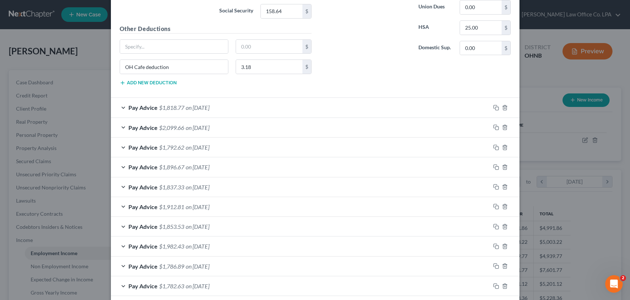
click at [119, 107] on div "Pay Advice $1,818.77 on [DATE]" at bounding box center [301, 107] width 380 height 19
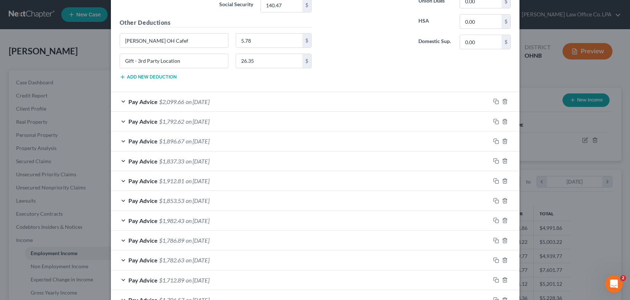
scroll to position [1402, 0]
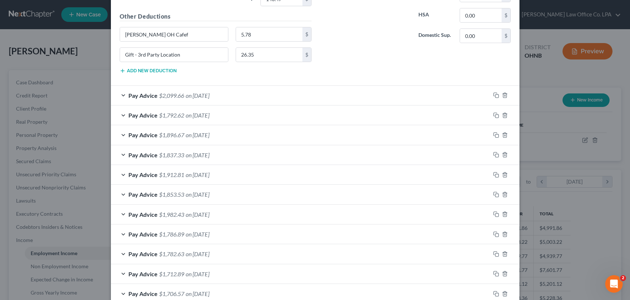
click at [119, 96] on div "Pay Advice $2,099.66 on [DATE]" at bounding box center [301, 95] width 380 height 19
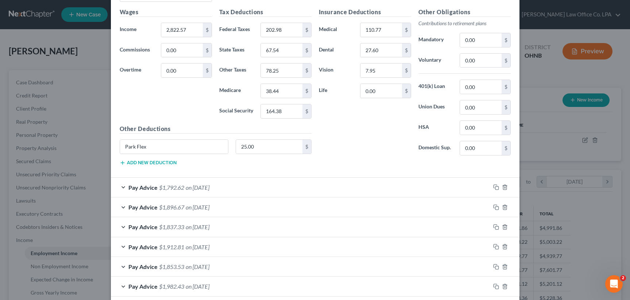
scroll to position [1552, 0]
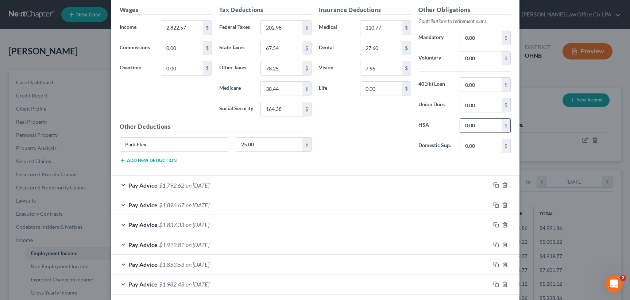
drag, startPoint x: 480, startPoint y: 128, endPoint x: 492, endPoint y: 127, distance: 11.7
click at [492, 127] on input "0.00" at bounding box center [480, 126] width 41 height 14
type input "25.00"
drag, startPoint x: 149, startPoint y: 144, endPoint x: 83, endPoint y: 145, distance: 65.7
click at [120, 144] on input "Park Flex" at bounding box center [174, 145] width 108 height 14
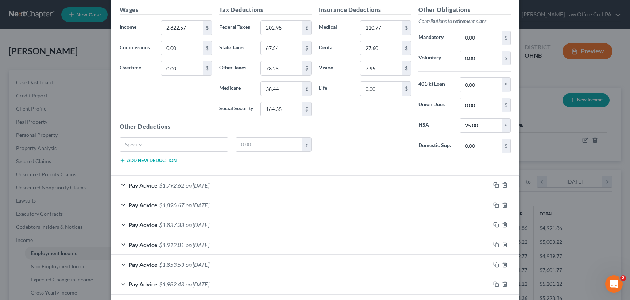
click at [121, 185] on div "Pay Advice $1,792.62 on [DATE]" at bounding box center [301, 185] width 380 height 19
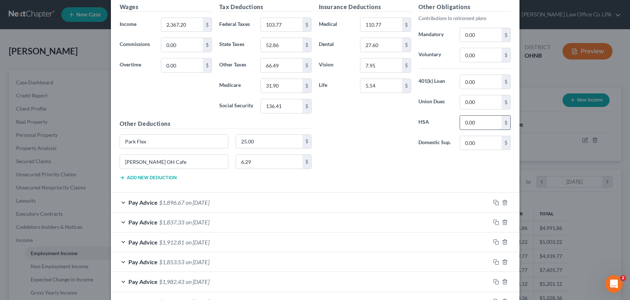
click at [484, 125] on input "0.00" at bounding box center [480, 123] width 41 height 14
type input "25.00"
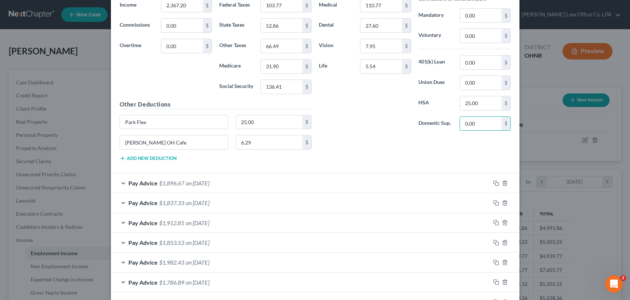
scroll to position [1819, 0]
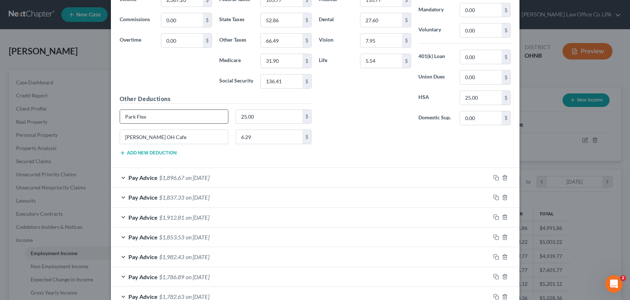
drag, startPoint x: 147, startPoint y: 118, endPoint x: 107, endPoint y: 113, distance: 40.0
click at [120, 113] on input "Park Flex" at bounding box center [174, 117] width 108 height 14
click at [122, 178] on div "Pay Advice $1,896.67 on [DATE]" at bounding box center [301, 177] width 380 height 19
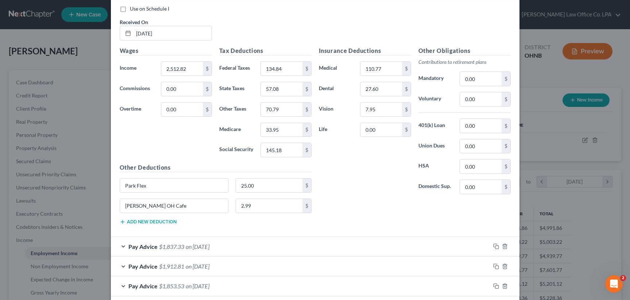
scroll to position [2007, 0]
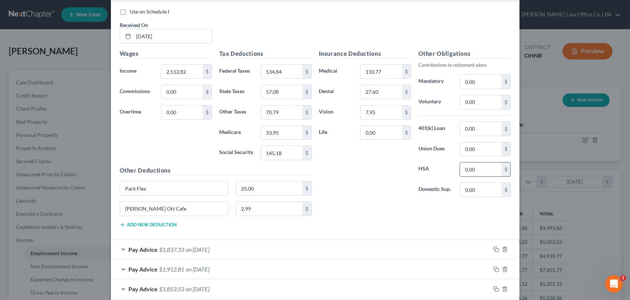
click at [482, 169] on input "0.00" at bounding box center [480, 169] width 41 height 14
type input "25.00"
drag, startPoint x: 145, startPoint y: 190, endPoint x: 94, endPoint y: 188, distance: 50.7
click at [120, 188] on input "Park Flex" at bounding box center [174, 188] width 108 height 14
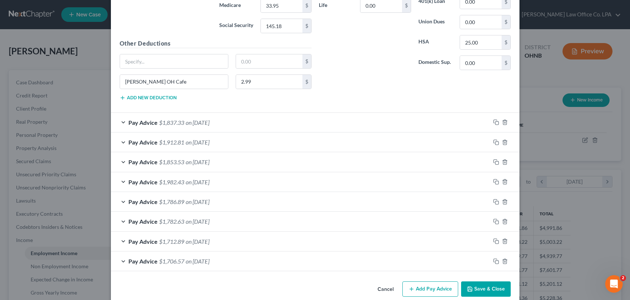
scroll to position [2137, 0]
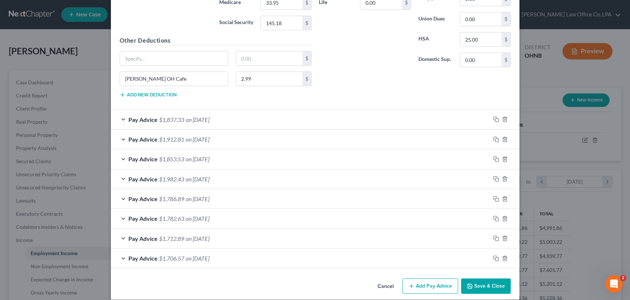
click at [122, 120] on div "Pay Advice $1,837.33 on [DATE]" at bounding box center [301, 119] width 380 height 19
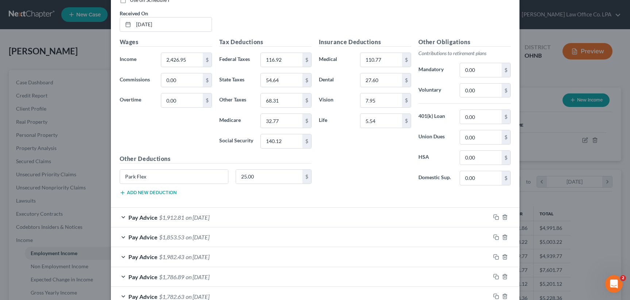
scroll to position [2299, 0]
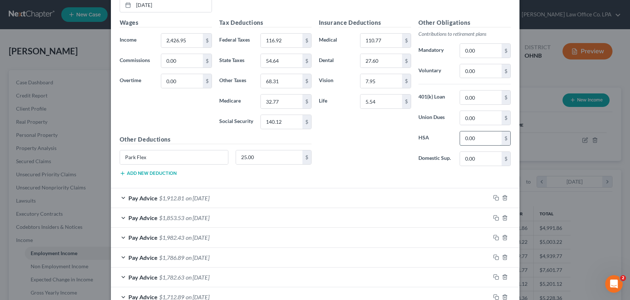
click at [481, 140] on input "0.00" at bounding box center [480, 138] width 41 height 14
type input "25.00"
drag, startPoint x: 146, startPoint y: 156, endPoint x: 101, endPoint y: 155, distance: 44.2
click at [120, 155] on input "Park Flex" at bounding box center [174, 157] width 108 height 14
click at [120, 199] on div "Pay Advice $1,912.81 on [DATE]" at bounding box center [301, 197] width 380 height 19
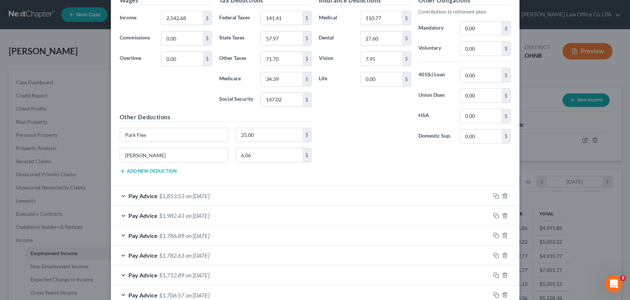
scroll to position [2564, 0]
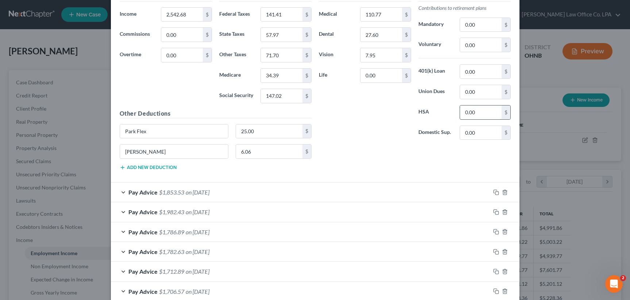
click at [480, 115] on input "0.00" at bounding box center [480, 112] width 41 height 14
type input "25.00"
drag, startPoint x: 147, startPoint y: 130, endPoint x: 90, endPoint y: 127, distance: 57.0
click at [120, 127] on input "Park Flex" at bounding box center [174, 131] width 108 height 14
drag, startPoint x: 119, startPoint y: 193, endPoint x: 127, endPoint y: 193, distance: 8.4
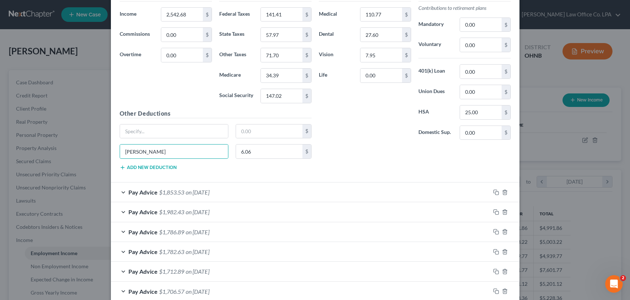
click at [119, 193] on div "Pay Advice $1,853.53 on [DATE]" at bounding box center [301, 191] width 380 height 19
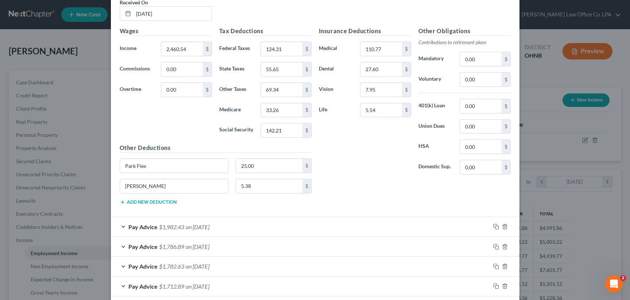
scroll to position [2794, 0]
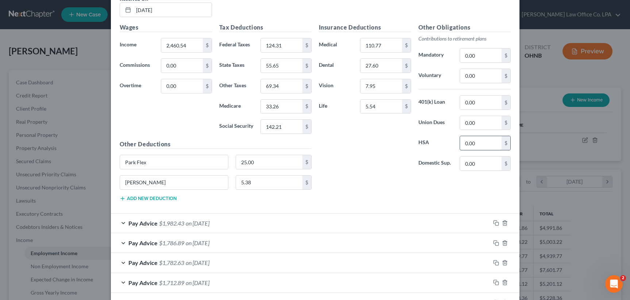
click at [473, 146] on input "0.00" at bounding box center [480, 143] width 41 height 14
type input "25.00"
click at [161, 162] on input "Park Flex" at bounding box center [174, 162] width 108 height 14
type input "P"
click at [120, 224] on div "Pay Advice $1,982.43 on [DATE]" at bounding box center [301, 222] width 380 height 19
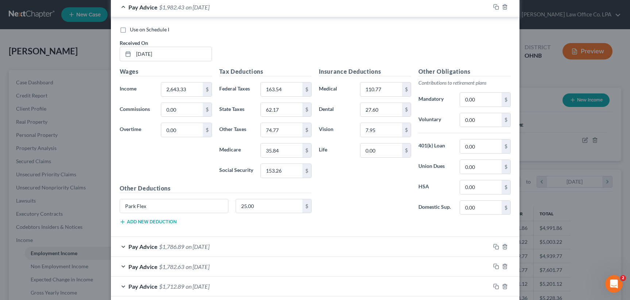
scroll to position [3058, 0]
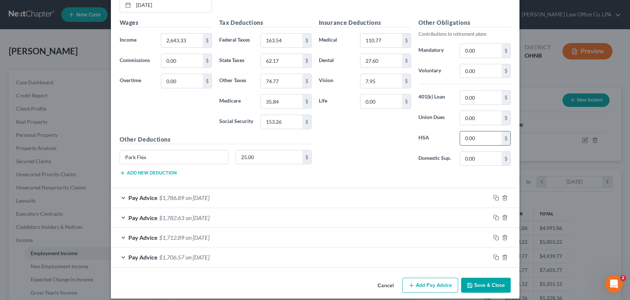
click at [476, 142] on input "0.00" at bounding box center [480, 138] width 41 height 14
type input "25.00"
drag, startPoint x: 168, startPoint y: 161, endPoint x: 109, endPoint y: 155, distance: 59.7
click at [120, 155] on input "Park Flex" at bounding box center [174, 157] width 108 height 14
click at [122, 198] on div "Pay Advice $1,786.89 on [DATE]" at bounding box center [301, 197] width 380 height 19
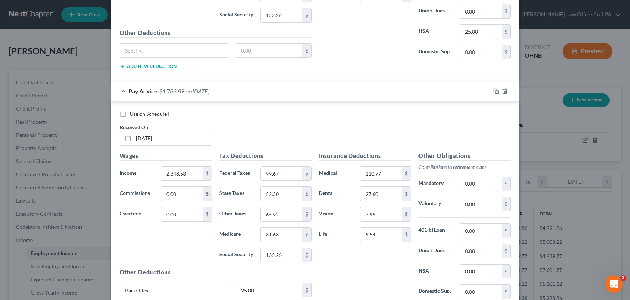
scroll to position [3287, 0]
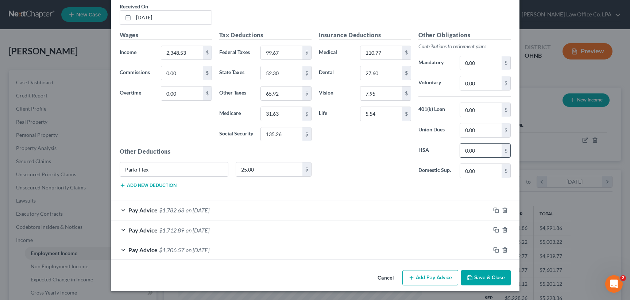
click at [482, 153] on input "0.00" at bounding box center [480, 151] width 41 height 14
type input "25.00"
drag, startPoint x: 164, startPoint y: 169, endPoint x: 101, endPoint y: 165, distance: 62.9
click at [120, 165] on input "Parkr Flex" at bounding box center [174, 169] width 108 height 14
click at [120, 209] on div "Pay Advice $1,782.63 on [DATE]" at bounding box center [301, 209] width 380 height 19
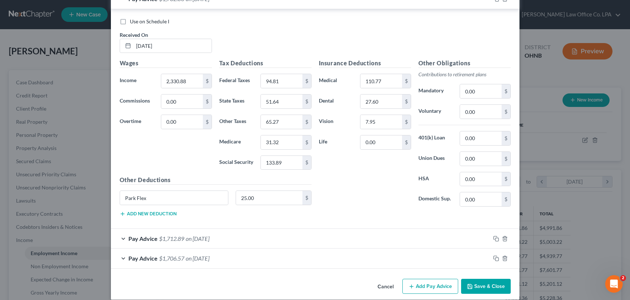
scroll to position [3506, 0]
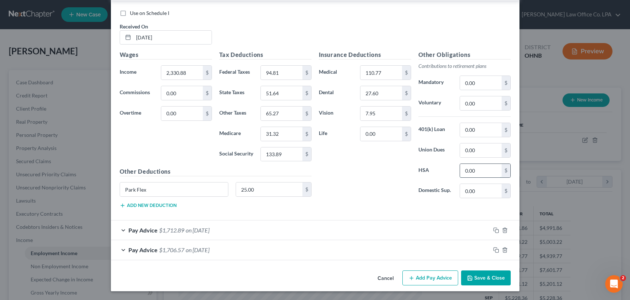
click at [478, 173] on input "0.00" at bounding box center [480, 171] width 41 height 14
type input "25.00"
drag, startPoint x: 174, startPoint y: 190, endPoint x: 94, endPoint y: 183, distance: 80.3
click at [120, 183] on input "Park Flex" at bounding box center [174, 189] width 108 height 14
click at [119, 231] on div "Pay Advice $1,712.89 on [DATE]" at bounding box center [301, 229] width 380 height 19
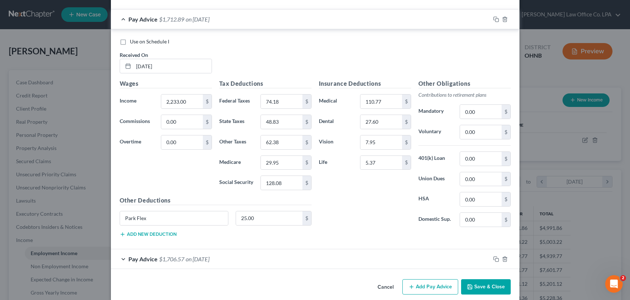
scroll to position [3726, 0]
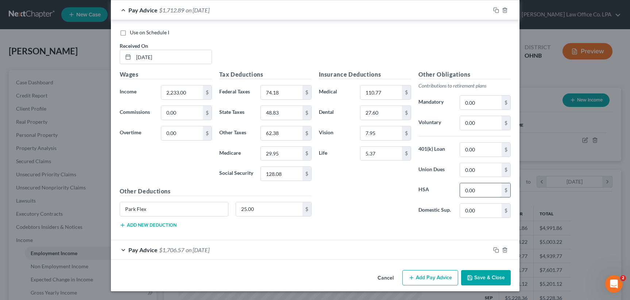
click at [474, 191] on input "0.00" at bounding box center [480, 190] width 41 height 14
type input "25.00"
click at [154, 211] on input "Park Flex" at bounding box center [174, 209] width 108 height 14
type input "P"
click at [122, 250] on div "Pay Advice $1,706.57 on [DATE]" at bounding box center [301, 249] width 380 height 19
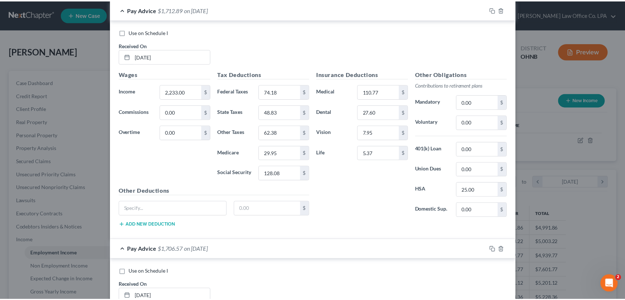
scroll to position [3946, 0]
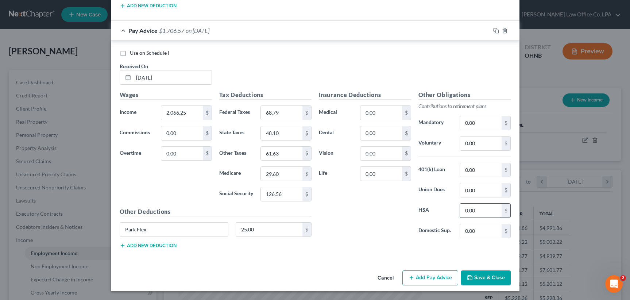
click at [478, 210] on input "0.00" at bounding box center [480, 211] width 41 height 14
type input "25.00"
drag, startPoint x: 157, startPoint y: 230, endPoint x: 84, endPoint y: 224, distance: 73.2
click at [120, 224] on input "Park Flex" at bounding box center [174, 230] width 108 height 14
click at [488, 280] on button "Save & Close" at bounding box center [486, 277] width 50 height 15
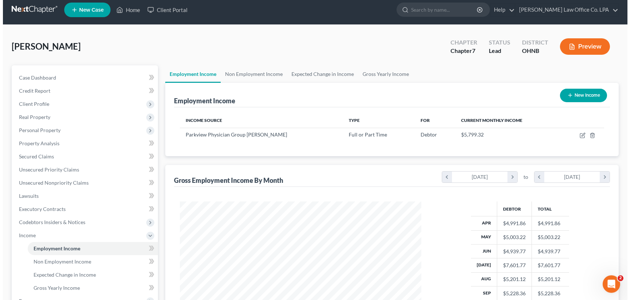
scroll to position [0, 0]
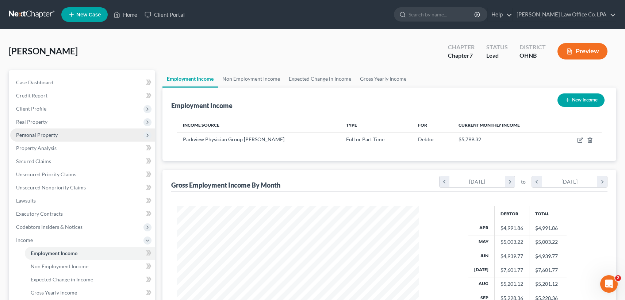
click at [40, 135] on span "Personal Property" at bounding box center [37, 135] width 42 height 6
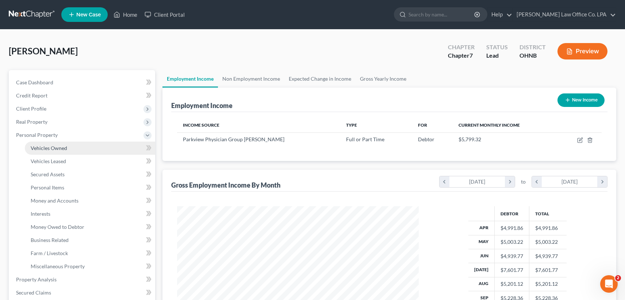
click at [73, 146] on link "Vehicles Owned" at bounding box center [90, 148] width 130 height 13
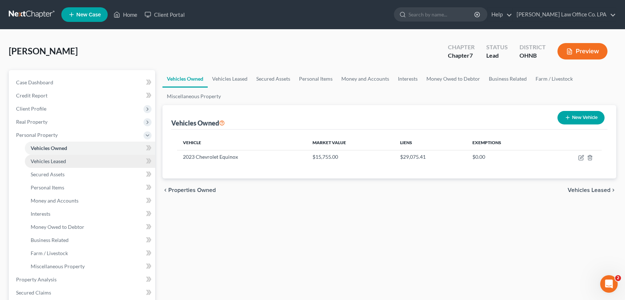
click at [66, 162] on link "Vehicles Leased" at bounding box center [90, 161] width 130 height 13
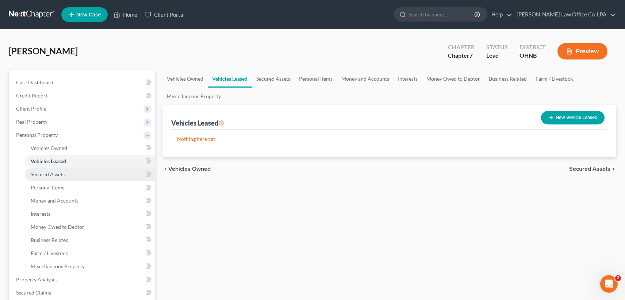
click at [63, 173] on span "Secured Assets" at bounding box center [48, 174] width 34 height 6
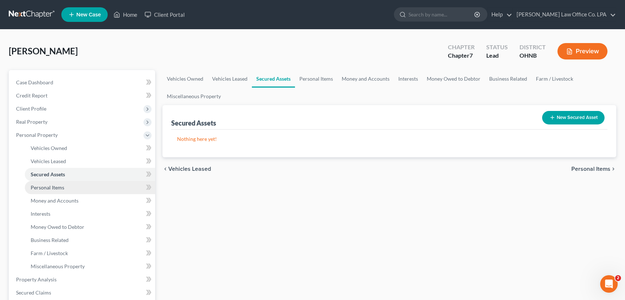
click at [61, 186] on span "Personal Items" at bounding box center [48, 187] width 34 height 6
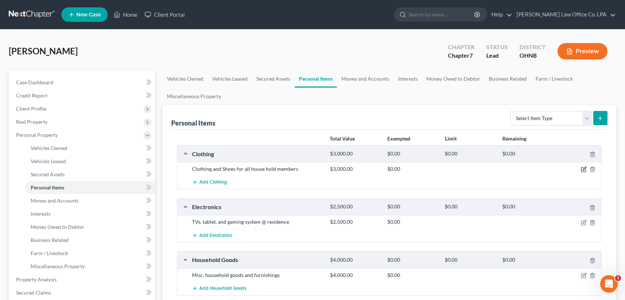
click at [585, 170] on icon "button" at bounding box center [584, 169] width 6 height 6
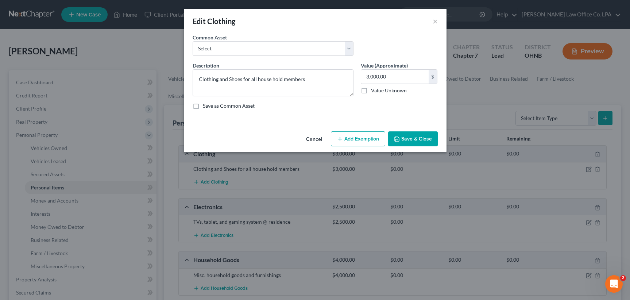
click at [341, 135] on button "Add Exemption" at bounding box center [358, 138] width 54 height 15
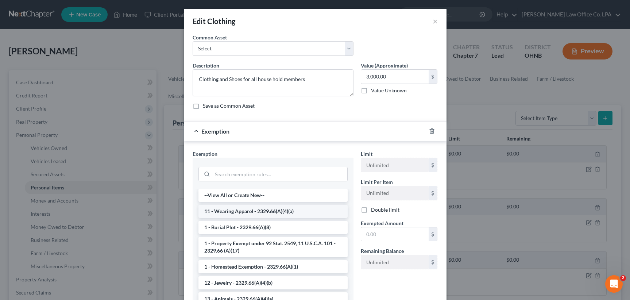
click at [222, 208] on li "11 - Wearing Apparel - 2329.66(A)(4)(a)" at bounding box center [273, 211] width 149 height 13
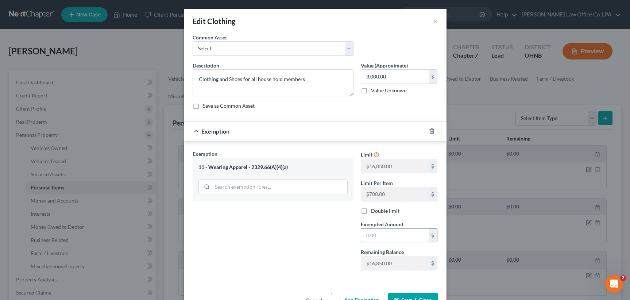
click at [384, 231] on input "text" at bounding box center [395, 235] width 68 height 14
type input "300.00"
click at [370, 235] on input "300.00" at bounding box center [395, 235] width 68 height 14
click at [374, 233] on input "0" at bounding box center [395, 235] width 68 height 14
type input "3,000.00"
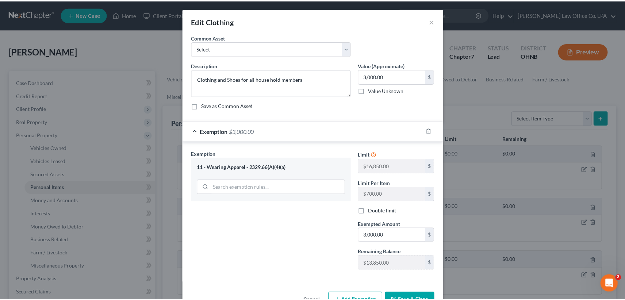
scroll to position [23, 0]
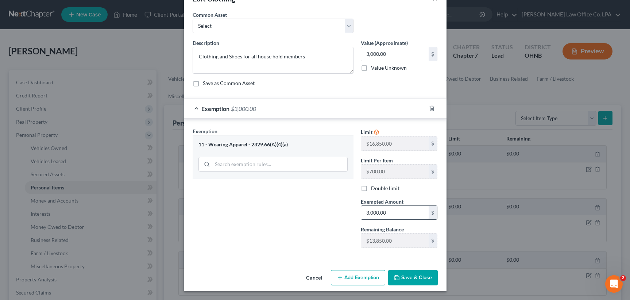
drag, startPoint x: 403, startPoint y: 276, endPoint x: 417, endPoint y: 217, distance: 59.7
click at [403, 276] on button "Save & Close" at bounding box center [413, 277] width 50 height 15
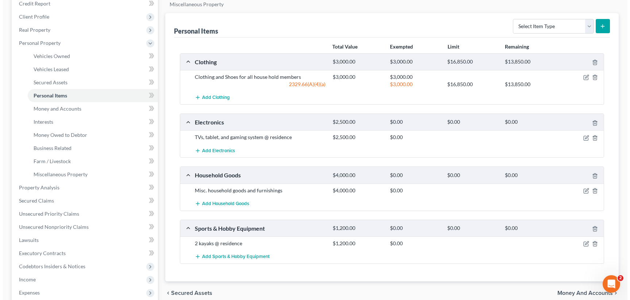
scroll to position [93, 0]
click at [583, 136] on icon "button" at bounding box center [583, 135] width 3 height 3
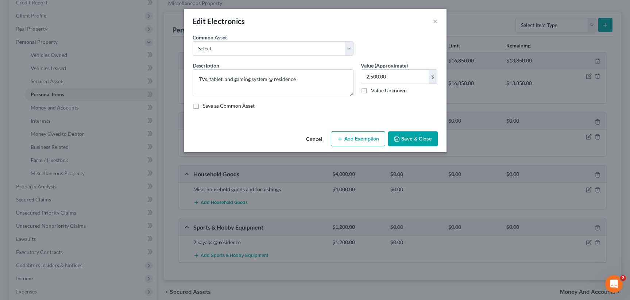
click at [351, 137] on button "Add Exemption" at bounding box center [358, 138] width 54 height 15
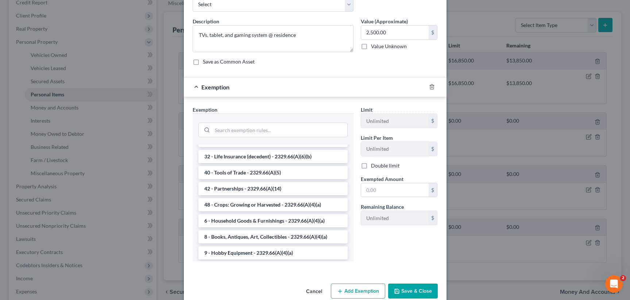
scroll to position [906, 0]
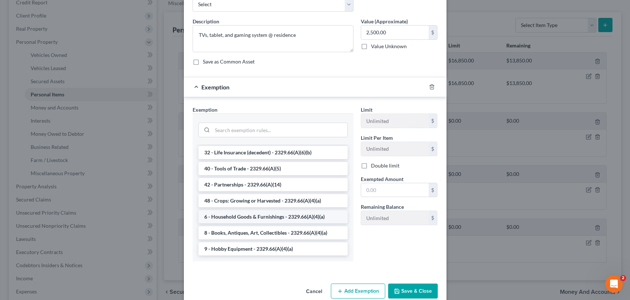
click at [275, 218] on li "6 - Household Goods & Furnishings - 2329.66(A)(4)(a)" at bounding box center [273, 216] width 149 height 13
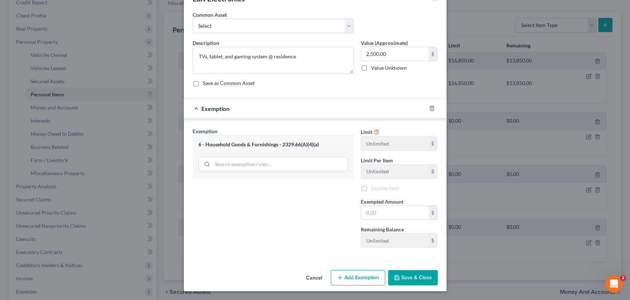
scroll to position [22, 0]
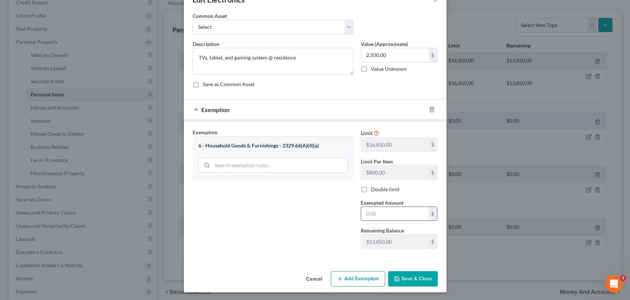
click at [371, 214] on input "text" at bounding box center [395, 214] width 68 height 14
type input "2,500.00"
click at [420, 281] on button "Save & Close" at bounding box center [413, 278] width 50 height 15
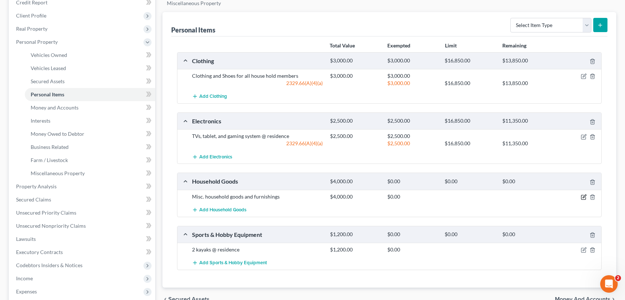
click at [583, 197] on icon "button" at bounding box center [584, 197] width 6 height 6
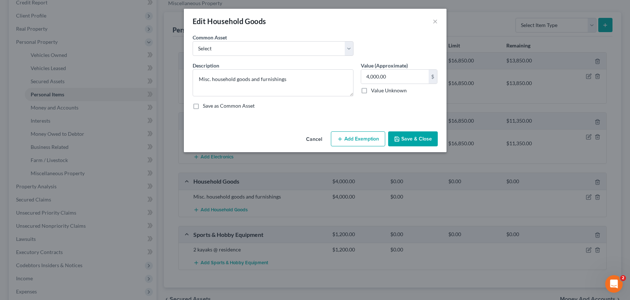
click at [345, 142] on button "Add Exemption" at bounding box center [358, 138] width 54 height 15
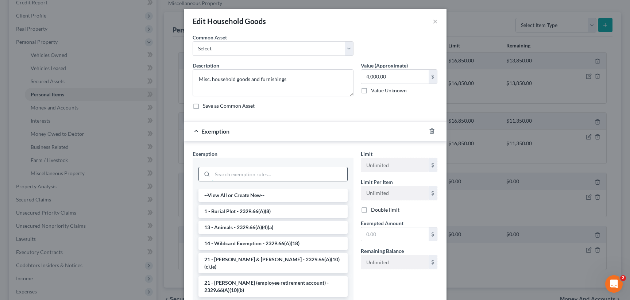
click at [232, 172] on input "search" at bounding box center [279, 174] width 135 height 14
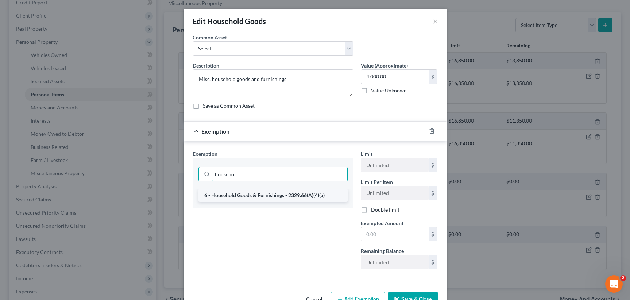
type input "househo"
click at [234, 194] on li "6 - Household Goods & Furnishings - 2329.66(A)(4)(a)" at bounding box center [273, 195] width 149 height 13
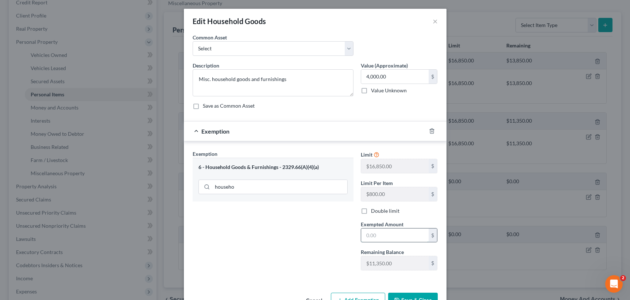
click at [386, 235] on input "text" at bounding box center [395, 235] width 68 height 14
drag, startPoint x: 386, startPoint y: 235, endPoint x: 348, endPoint y: 234, distance: 37.6
click at [361, 234] on input "text" at bounding box center [395, 235] width 68 height 14
type input "4,000.00"
click at [415, 295] on button "Save & Close" at bounding box center [413, 300] width 50 height 15
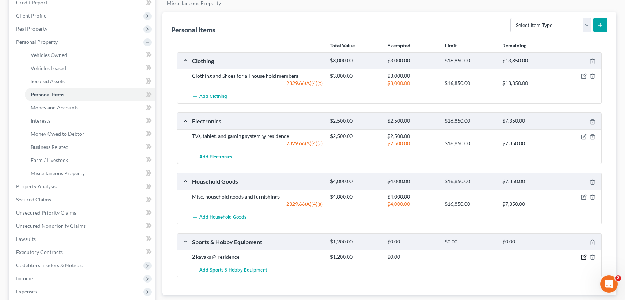
click at [585, 257] on icon "button" at bounding box center [584, 257] width 6 height 6
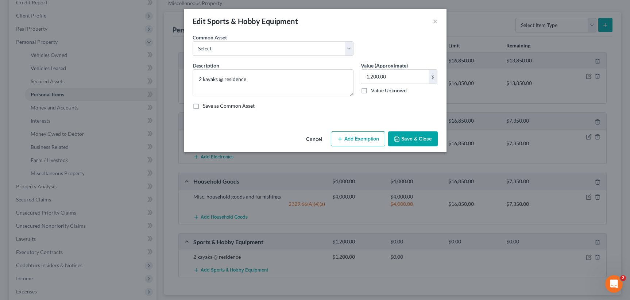
click at [352, 141] on button "Add Exemption" at bounding box center [358, 138] width 54 height 15
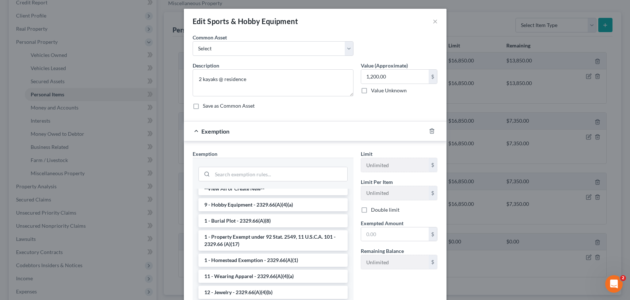
scroll to position [9, 0]
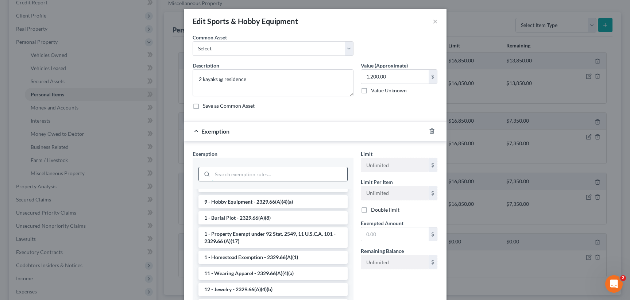
click at [246, 177] on input "search" at bounding box center [279, 174] width 135 height 14
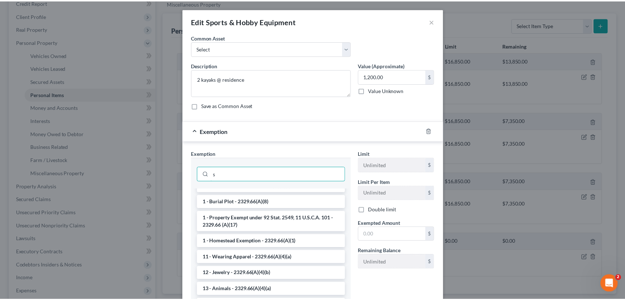
scroll to position [0, 0]
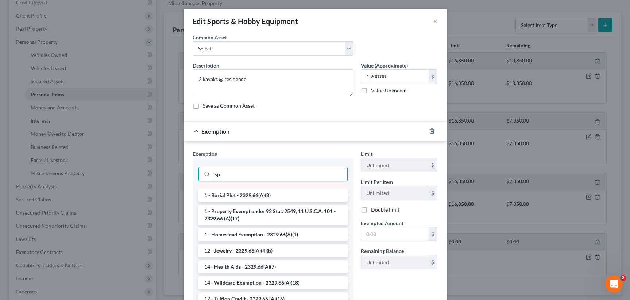
type input "s"
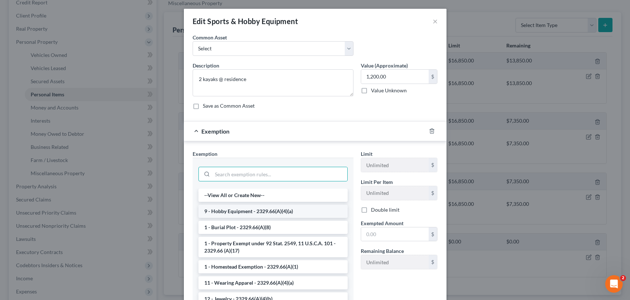
click at [267, 210] on li "9 - Hobby Equipment - 2329.66(A)(4)(a)" at bounding box center [273, 211] width 149 height 13
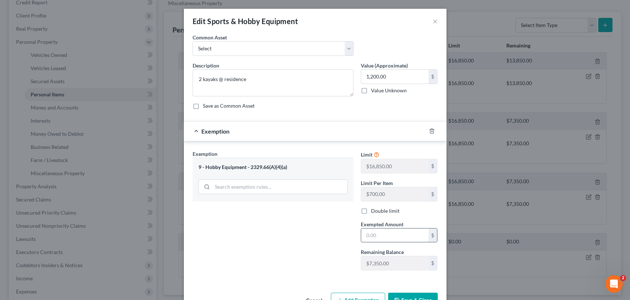
click at [378, 231] on input "text" at bounding box center [395, 235] width 68 height 14
type input "1,200.00"
click at [405, 296] on button "Save & Close" at bounding box center [413, 300] width 50 height 15
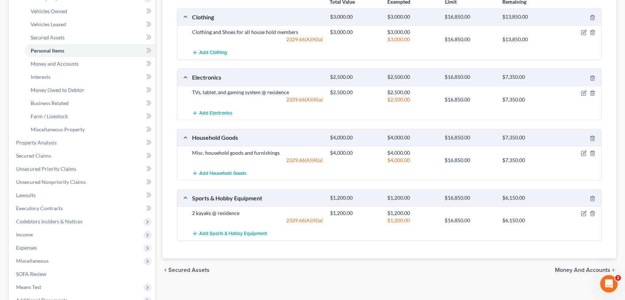
scroll to position [143, 0]
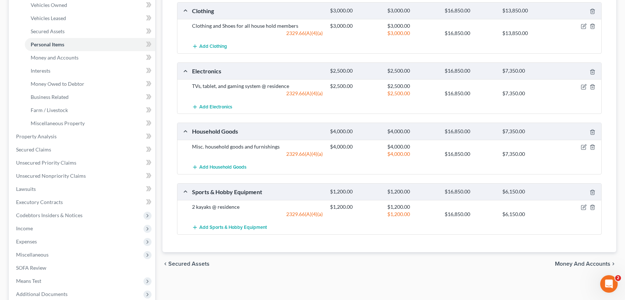
click at [582, 263] on span "Money and Accounts" at bounding box center [582, 264] width 55 height 6
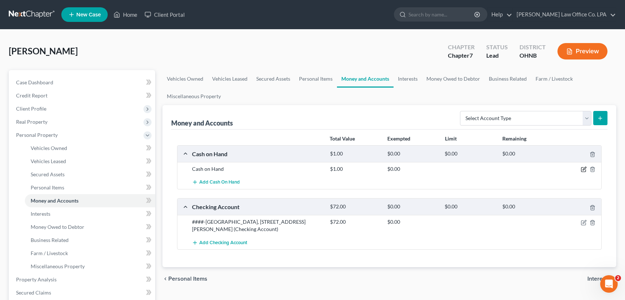
click at [581, 170] on icon "button" at bounding box center [584, 169] width 6 height 6
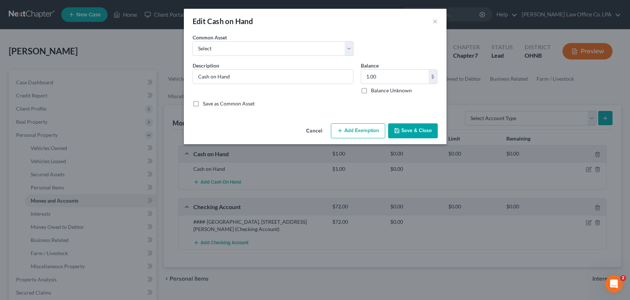
click at [348, 132] on button "Add Exemption" at bounding box center [358, 130] width 54 height 15
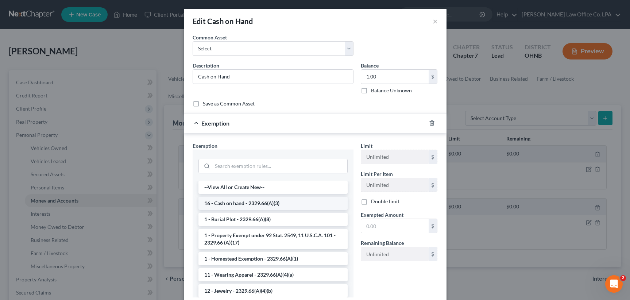
click at [221, 201] on li "16 - Cash on hand - 2329.66(A)(3)" at bounding box center [273, 203] width 149 height 13
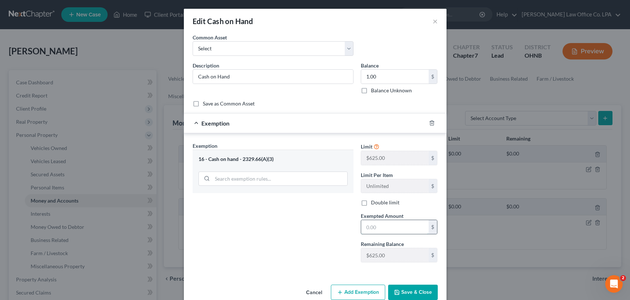
click at [377, 223] on input "text" at bounding box center [395, 227] width 68 height 14
type input "1.00"
click at [413, 289] on button "Save & Close" at bounding box center [413, 292] width 50 height 15
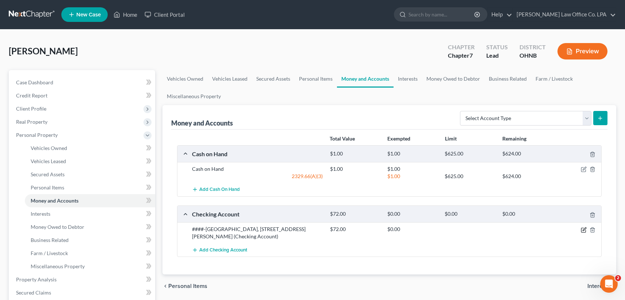
click at [582, 230] on icon "button" at bounding box center [584, 230] width 6 height 6
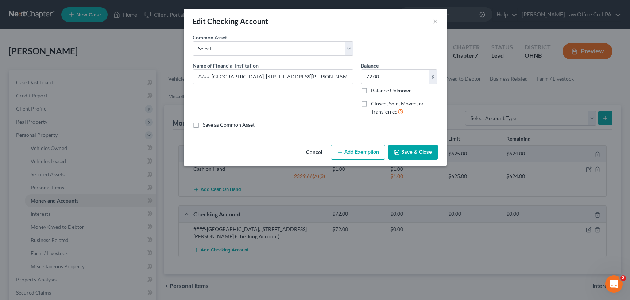
click at [349, 151] on button "Add Exemption" at bounding box center [358, 152] width 54 height 15
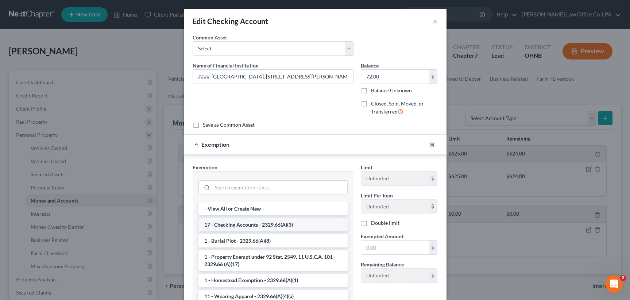
click at [259, 224] on li "17 - Checking Accounts - 2329.66(A)(3)" at bounding box center [273, 224] width 149 height 13
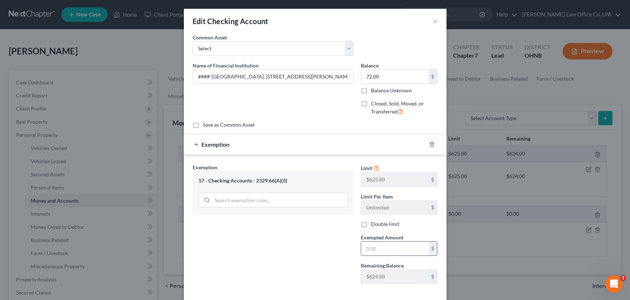
click at [385, 247] on input "text" at bounding box center [395, 249] width 68 height 14
type input "72.00"
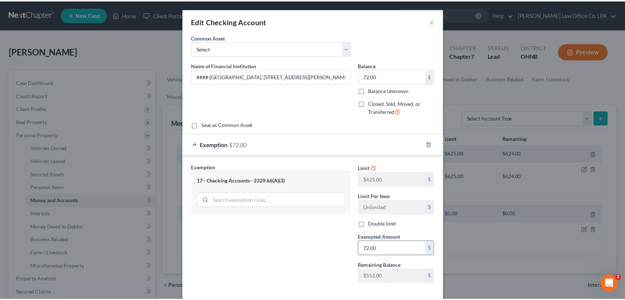
scroll to position [36, 0]
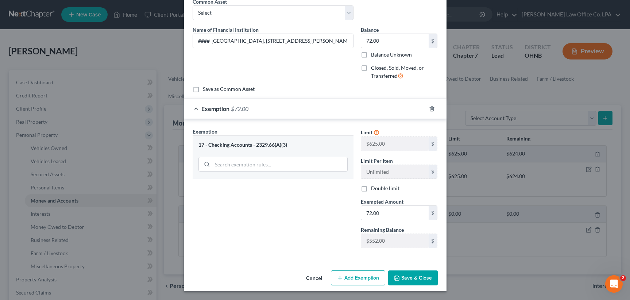
click at [399, 276] on button "Save & Close" at bounding box center [413, 277] width 50 height 15
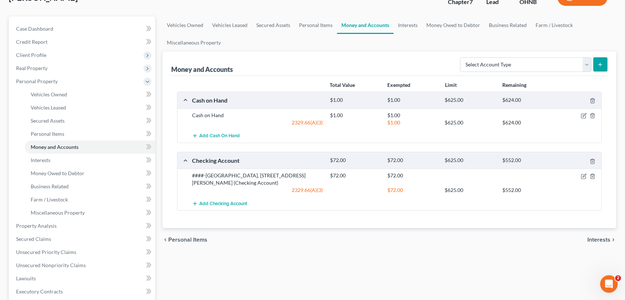
click at [600, 240] on span "Interests" at bounding box center [598, 240] width 23 height 6
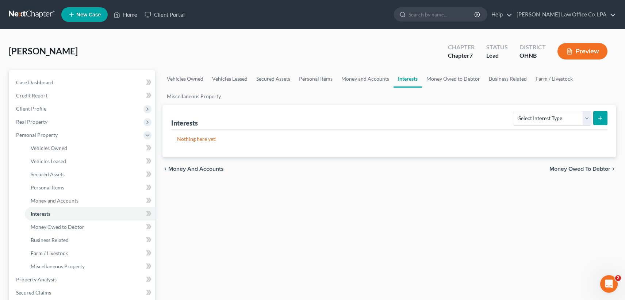
click at [584, 169] on span "Money Owed to Debtor" at bounding box center [579, 169] width 61 height 6
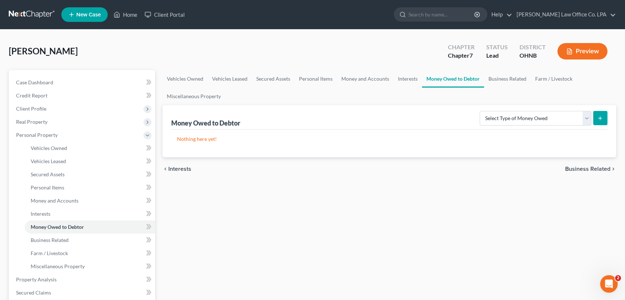
click at [583, 166] on span "Business Related" at bounding box center [587, 169] width 45 height 6
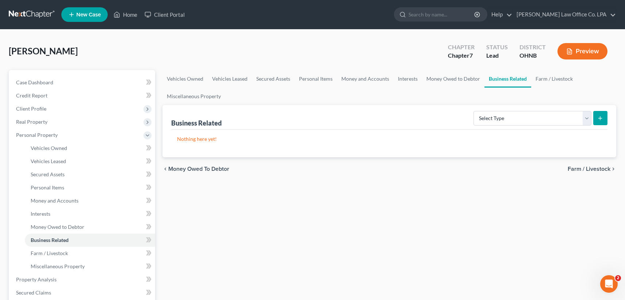
click at [582, 170] on span "Farm / Livestock" at bounding box center [588, 169] width 43 height 6
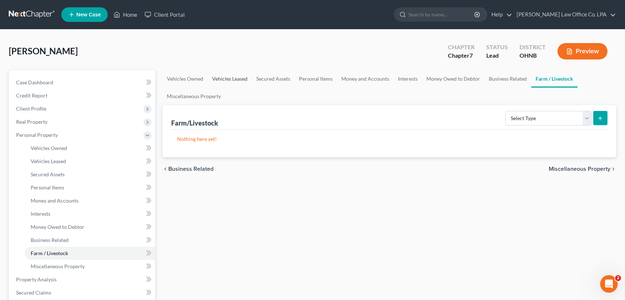
click at [226, 78] on link "Vehicles Leased" at bounding box center [230, 79] width 44 height 18
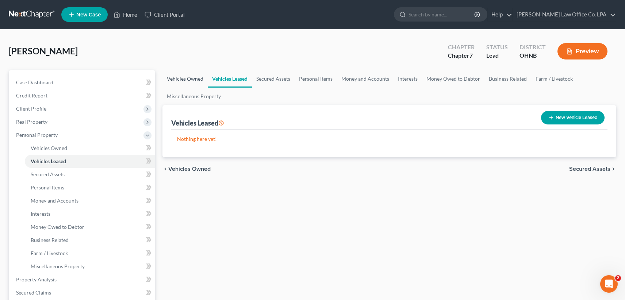
click at [187, 80] on link "Vehicles Owned" at bounding box center [184, 79] width 45 height 18
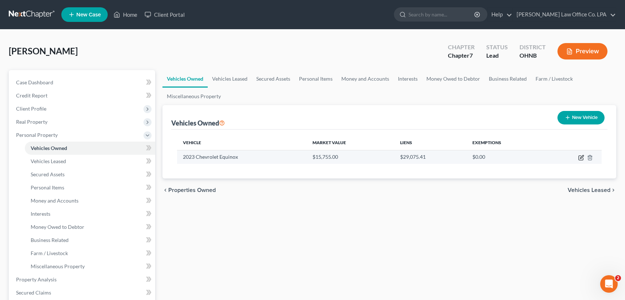
click at [580, 157] on icon "button" at bounding box center [581, 158] width 6 height 6
select select "0"
select select "3"
select select "2"
select select "0"
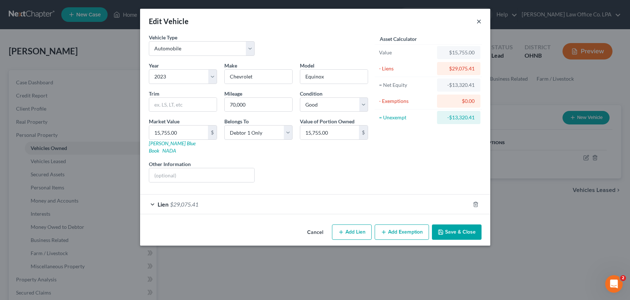
click at [479, 21] on button "×" at bounding box center [479, 21] width 5 height 9
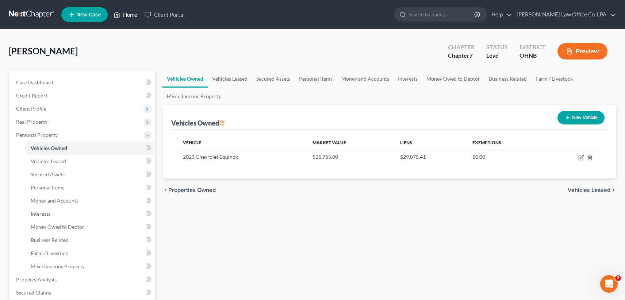
click at [127, 17] on link "Home" at bounding box center [125, 14] width 31 height 13
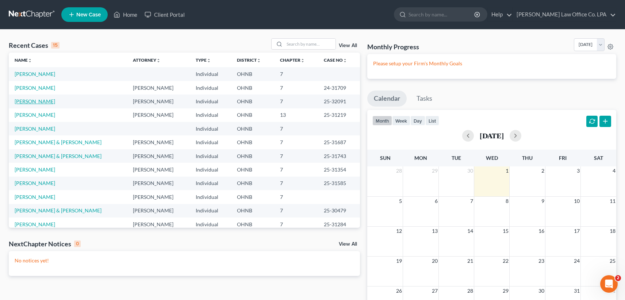
click at [28, 102] on link "[PERSON_NAME]" at bounding box center [35, 101] width 41 height 6
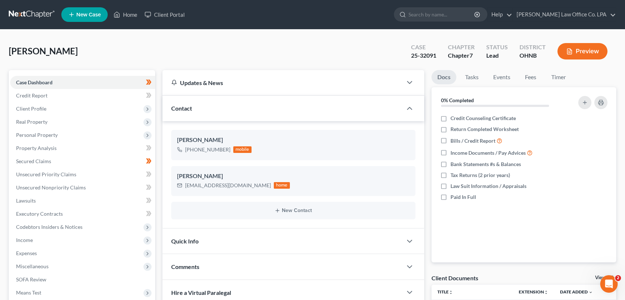
scroll to position [87, 0]
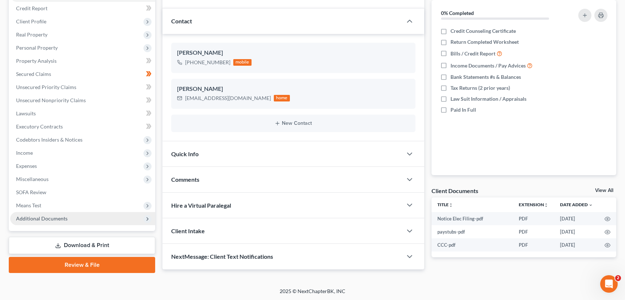
click at [40, 220] on span "Additional Documents" at bounding box center [41, 218] width 51 height 6
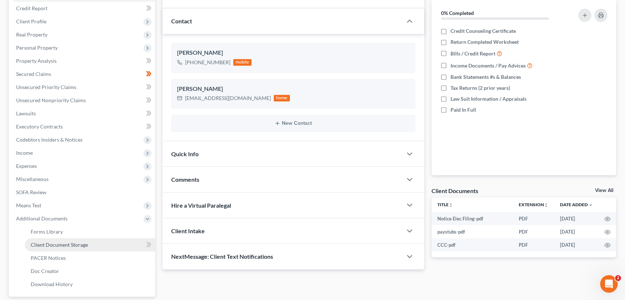
click at [46, 242] on span "Client Document Storage" at bounding box center [59, 245] width 57 height 6
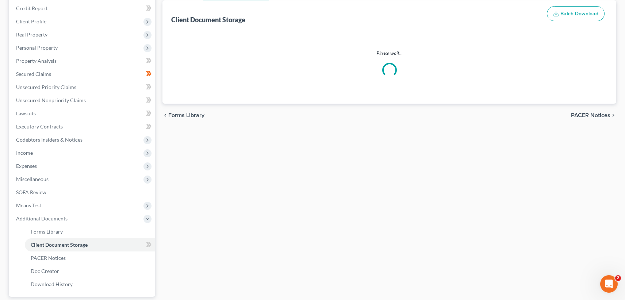
select select "5"
select select "20"
select select "16"
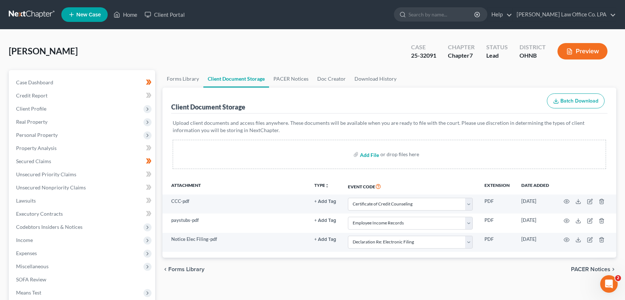
click at [367, 154] on input "file" at bounding box center [369, 154] width 18 height 13
type input "C:\fakepath\Dec Re Elec Filing.pdf"
select select "5"
select select "20"
select select "16"
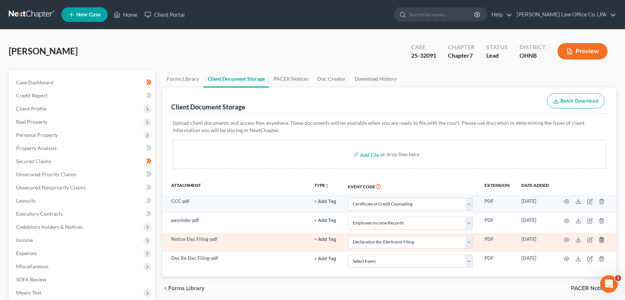
click at [602, 240] on line "button" at bounding box center [602, 239] width 0 height 1
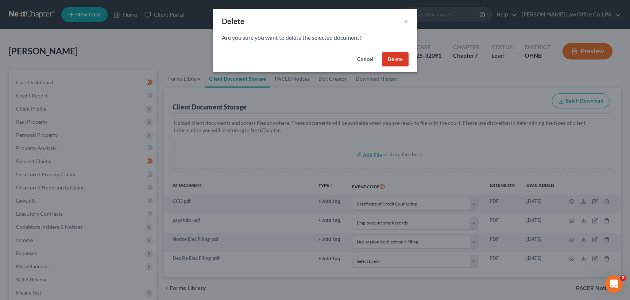
click at [394, 61] on button "Delete" at bounding box center [395, 59] width 27 height 15
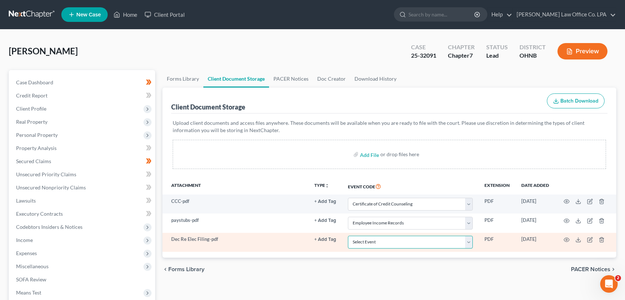
click at [348, 236] on select "Select Event 20 Largest Unsecured Creditors Amended List of Creditors (Fee) Ame…" at bounding box center [410, 242] width 125 height 13
select select "16"
click option "Declaration Re: Electronic Filing" at bounding box center [0, 0] width 0 height 0
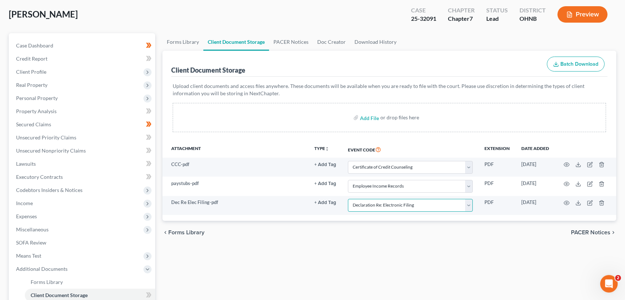
scroll to position [40, 0]
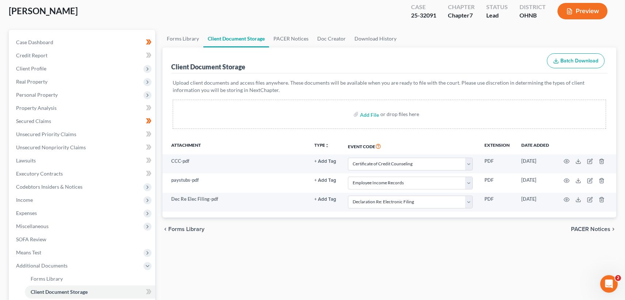
click at [589, 228] on span "PACER Notices" at bounding box center [590, 229] width 39 height 6
